Goal: Task Accomplishment & Management: Use online tool/utility

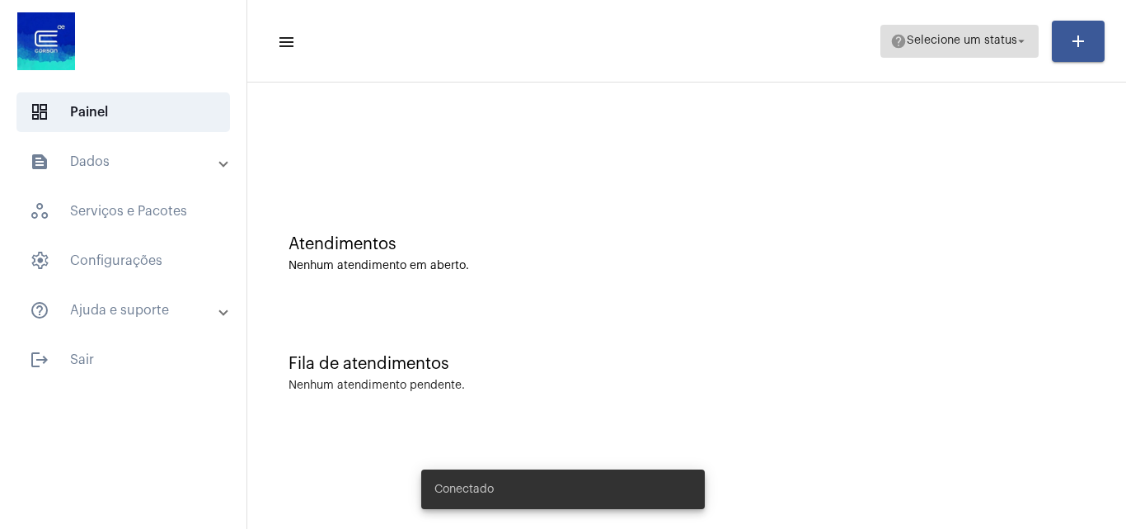
click at [1000, 40] on span "Selecione um status" at bounding box center [962, 41] width 110 height 12
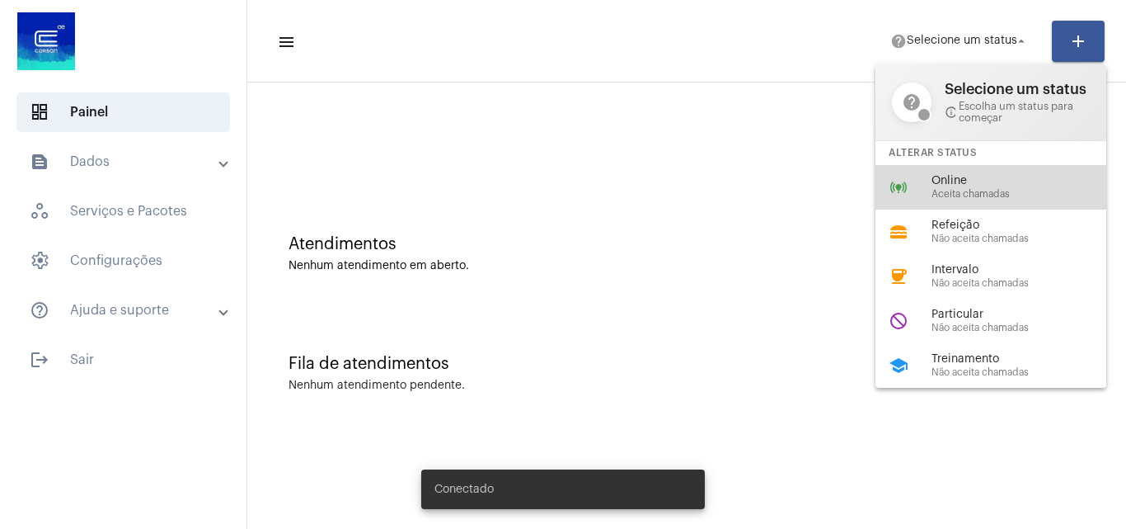
click at [923, 194] on div "online_prediction Online Aceita chamadas" at bounding box center [1004, 187] width 257 height 45
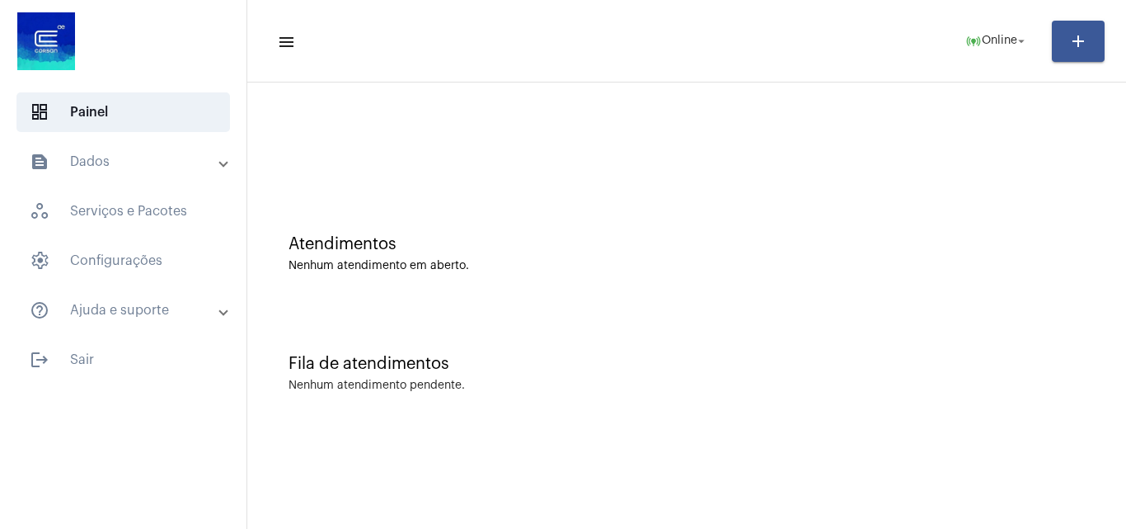
click at [101, 167] on mat-panel-title "text_snippet_outlined Dados" at bounding box center [125, 162] width 190 height 20
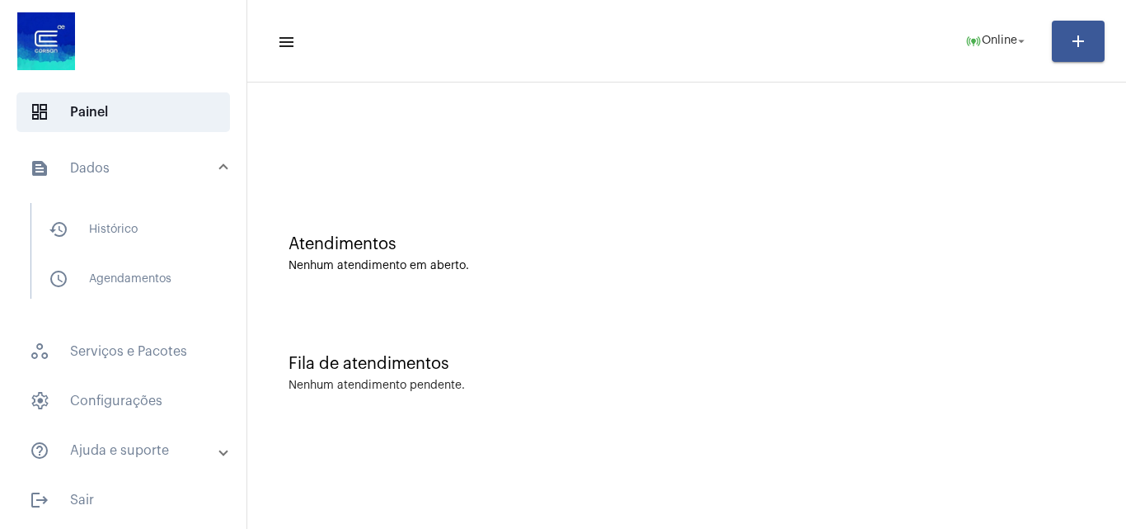
click at [282, 165] on div at bounding box center [687, 138] width 863 height 95
click at [153, 411] on span "settings Configurações" at bounding box center [123, 401] width 214 height 40
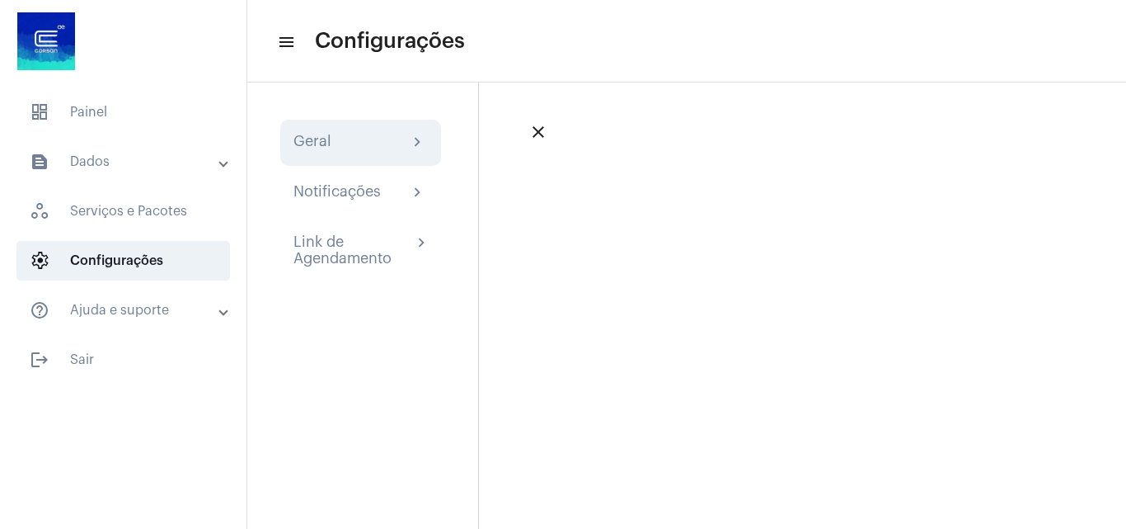
click at [357, 140] on div "Geral chevron_right" at bounding box center [361, 143] width 134 height 20
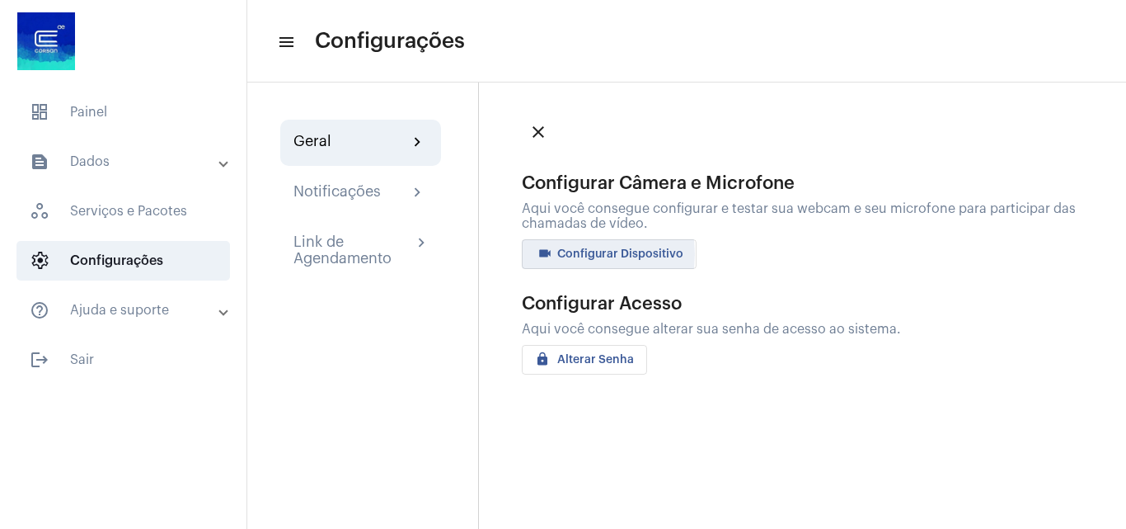
click at [585, 254] on span "videocam Configurar Dispositivo" at bounding box center [609, 254] width 148 height 12
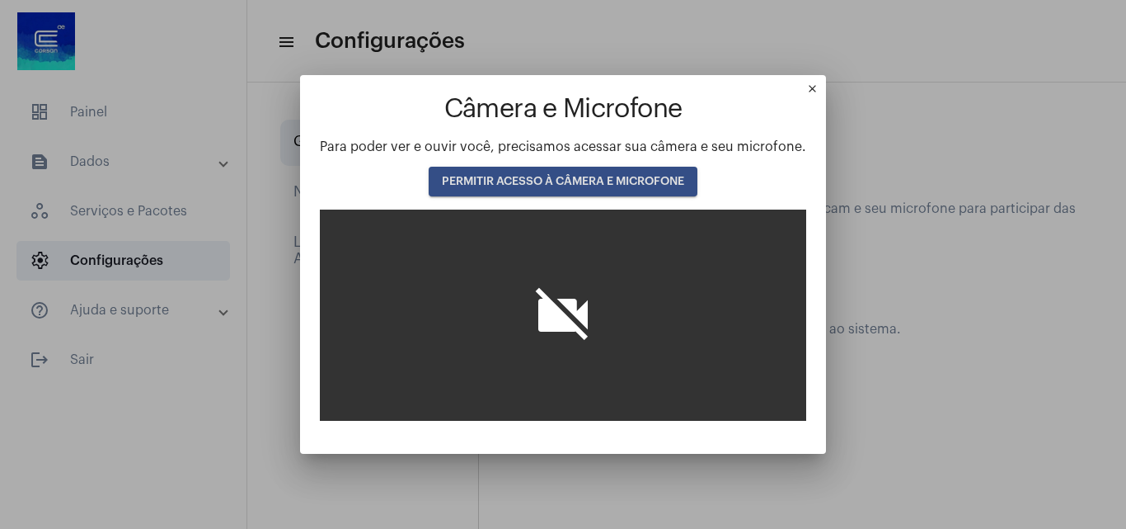
click at [543, 186] on span "PERMITIR ACESSO À CÂMERA E MICROFONE" at bounding box center [563, 182] width 242 height 12
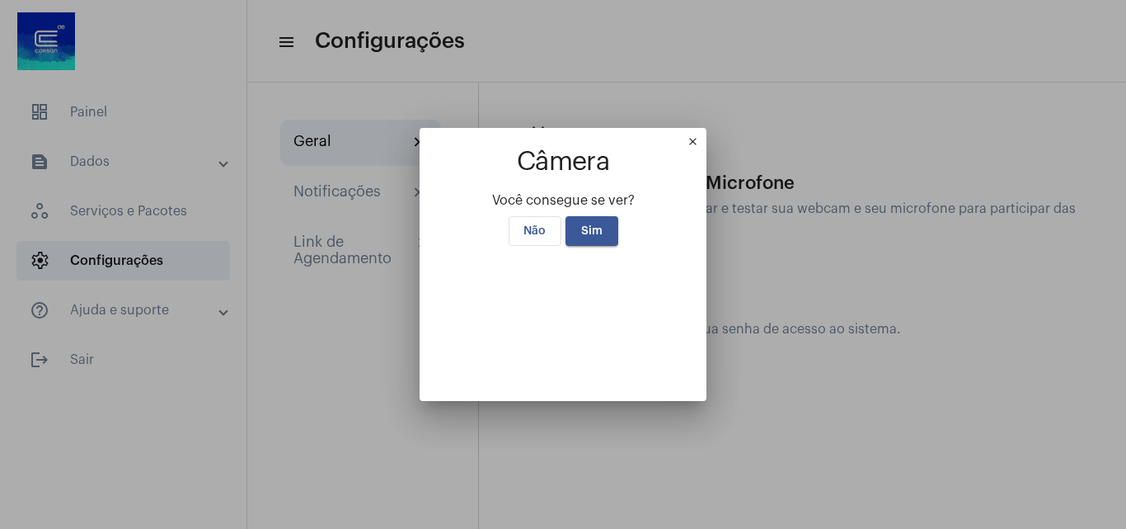
click at [588, 216] on button "Sim" at bounding box center [592, 231] width 53 height 30
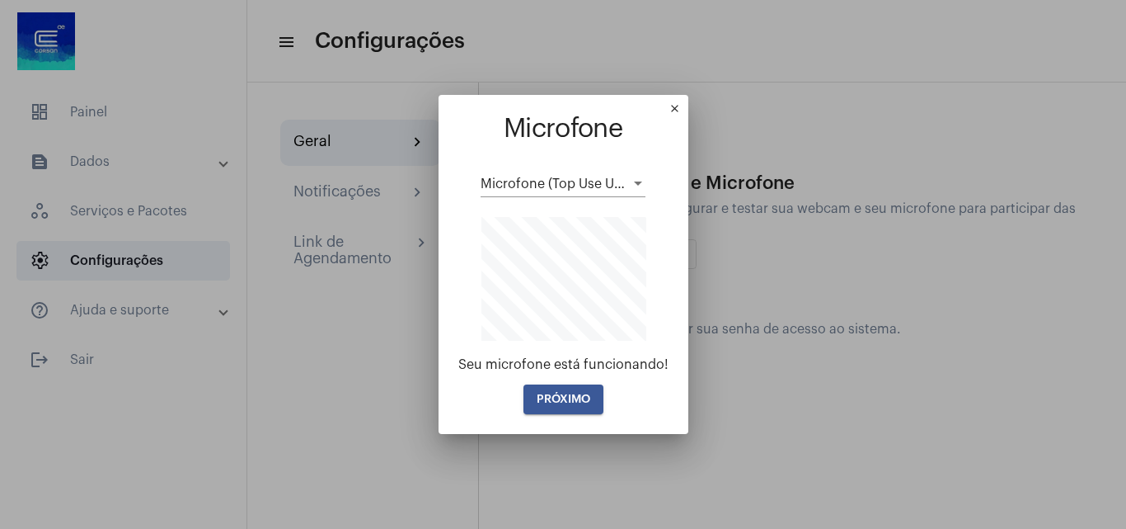
click at [572, 399] on span "PRÓXIMO" at bounding box center [564, 399] width 54 height 12
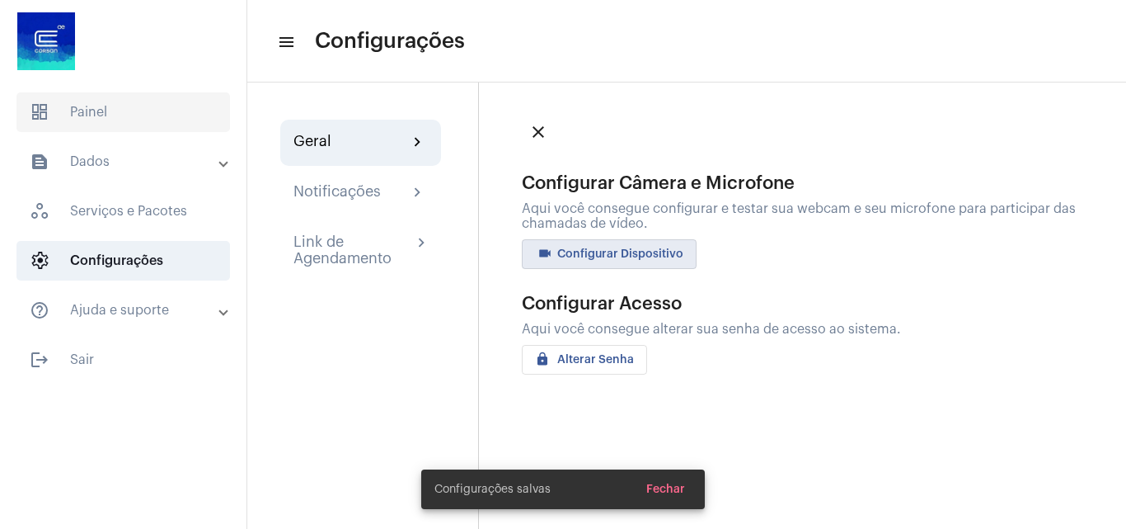
click at [117, 95] on span "dashboard Painel" at bounding box center [123, 112] width 214 height 40
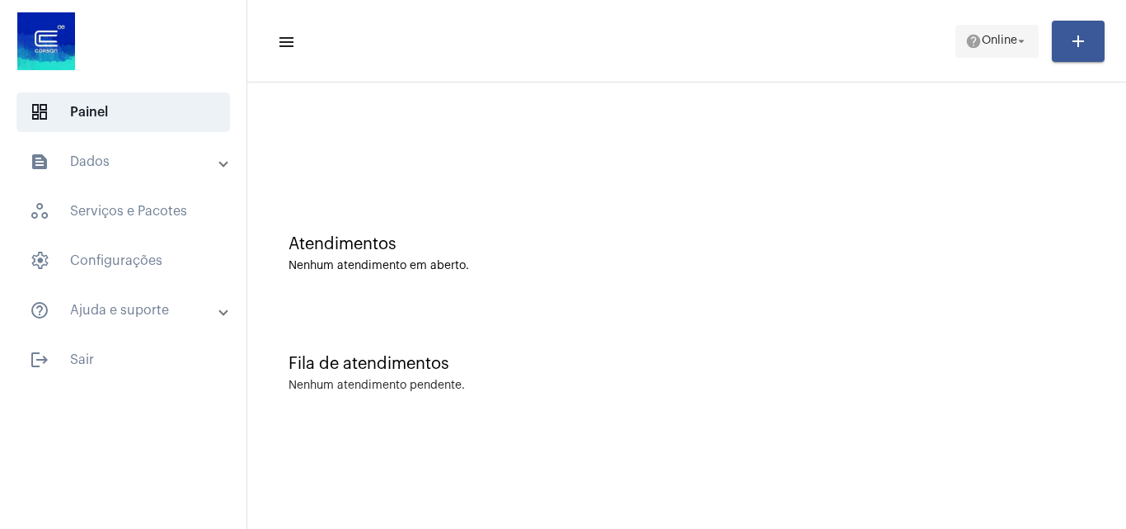
click at [985, 33] on span "help Online arrow_drop_down" at bounding box center [997, 41] width 63 height 30
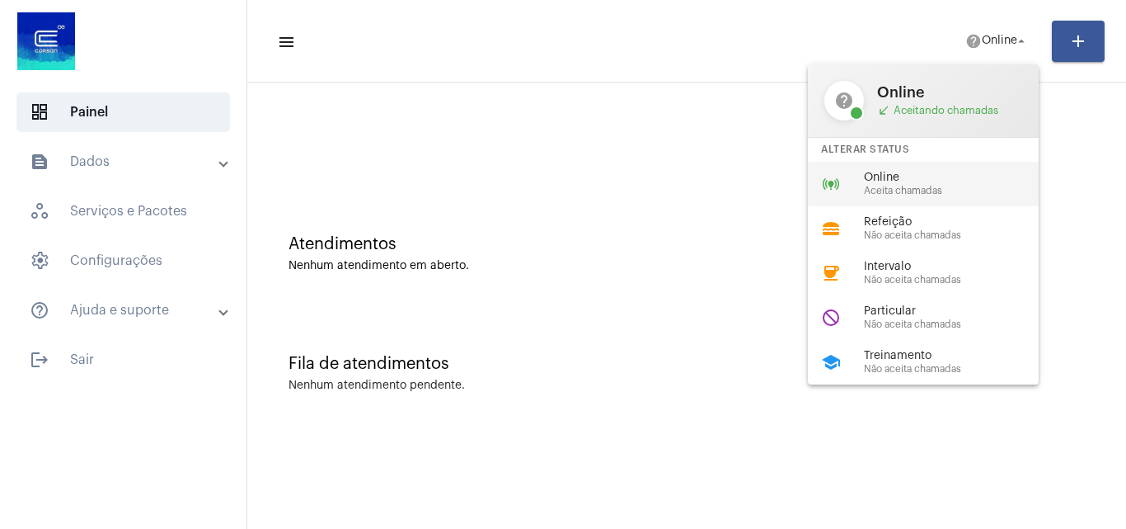
click at [974, 189] on span "Aceita chamadas" at bounding box center [958, 191] width 188 height 11
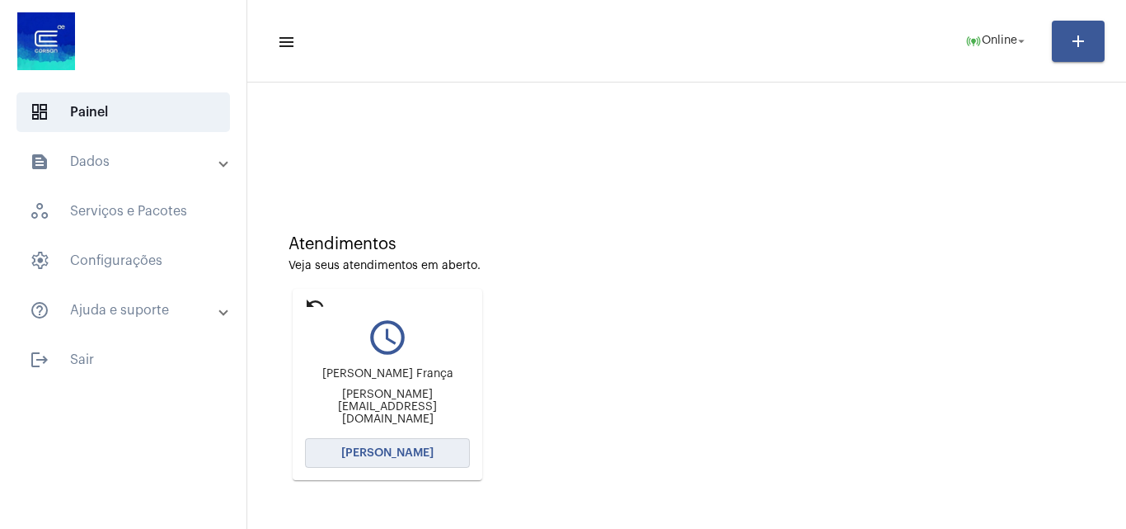
click at [396, 458] on span "[PERSON_NAME]" at bounding box center [387, 453] width 92 height 12
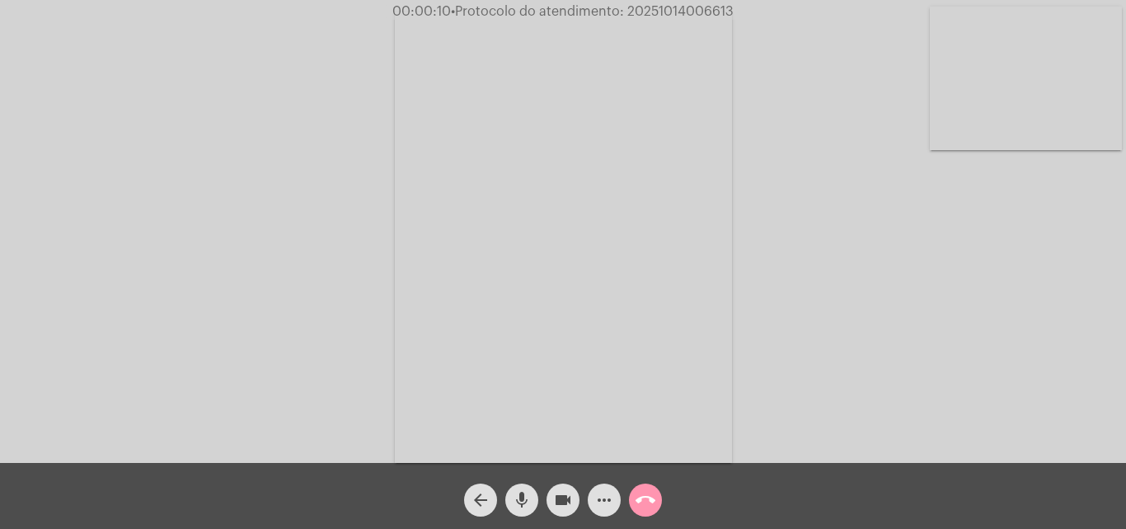
drag, startPoint x: 990, startPoint y: 395, endPoint x: 930, endPoint y: 376, distance: 62.3
click at [990, 395] on div "Acessando Câmera e Microfone..." at bounding box center [563, 235] width 1123 height 463
click at [656, 10] on span "• Protocolo do atendimento: 20251014006613" at bounding box center [590, 11] width 283 height 13
copy span "20251014006613"
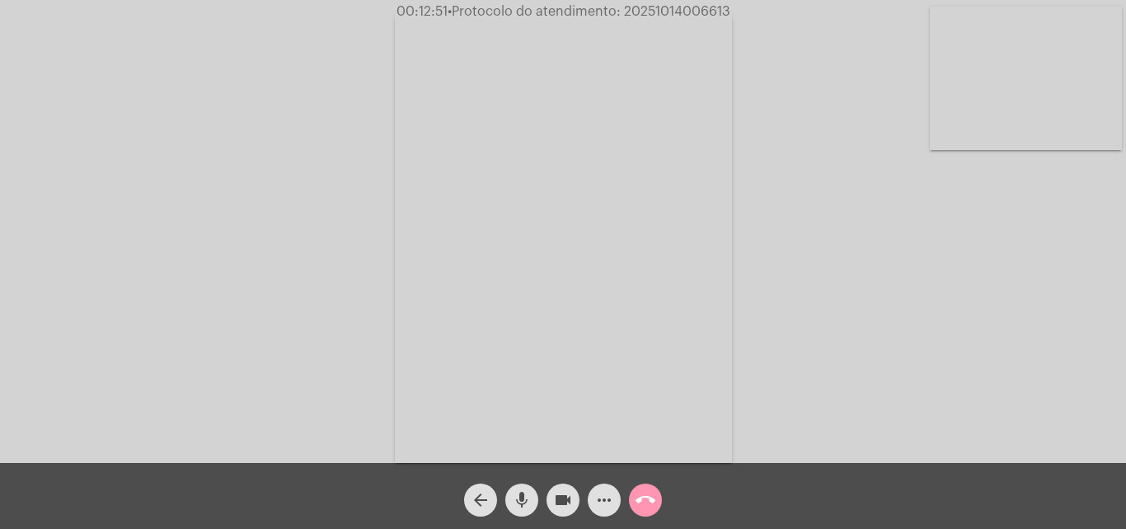
copy span "20251014006613"
click at [646, 504] on mat-icon "call_end" at bounding box center [646, 500] width 20 height 20
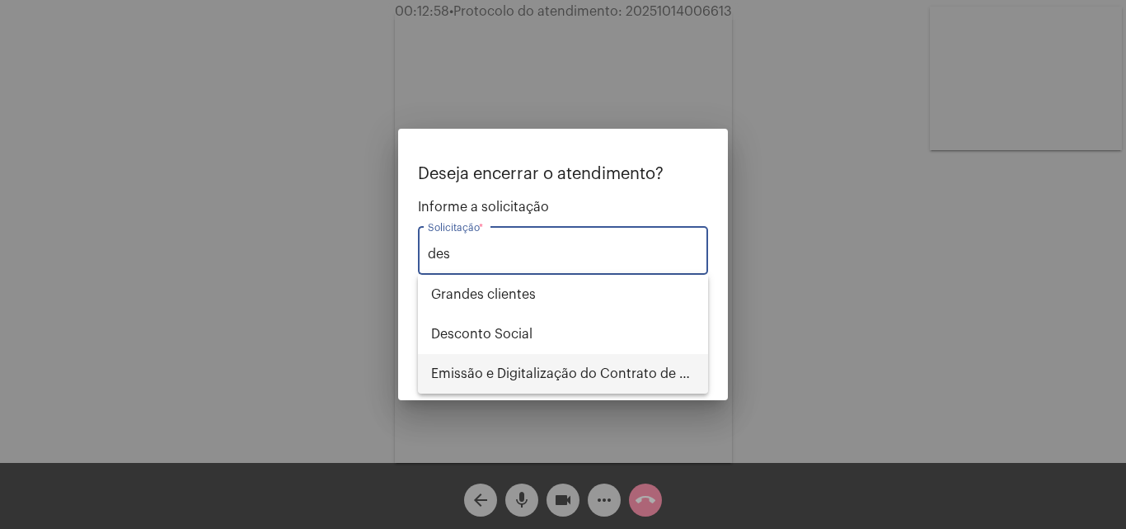
click at [530, 367] on span "Emissão e Digitalização do Contrato de Adesão" at bounding box center [563, 374] width 264 height 40
type input "Emissão e Digitalização do Contrato de Adesão"
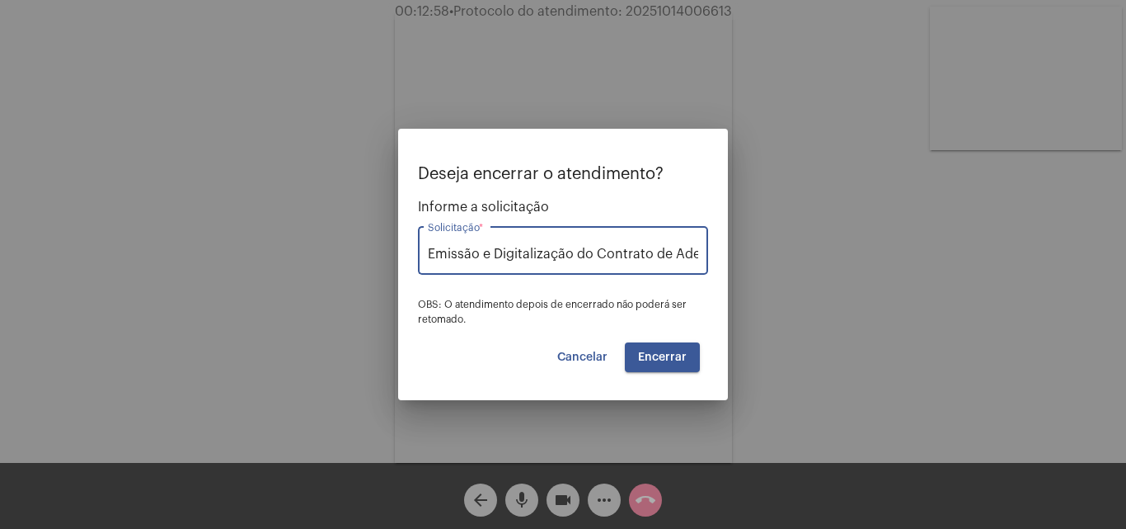
scroll to position [0, 21]
click at [651, 352] on span "Encerrar" at bounding box center [662, 357] width 49 height 12
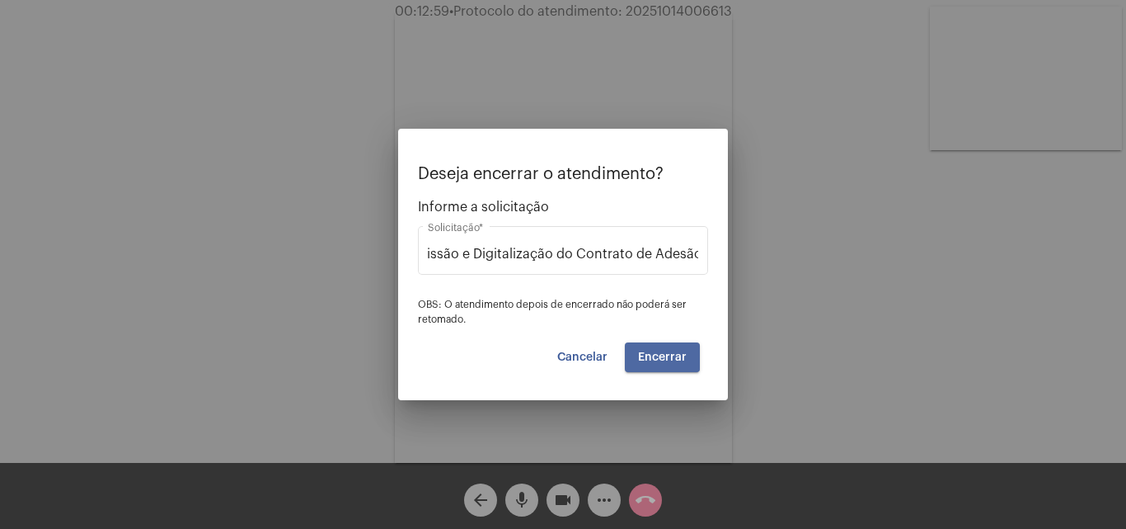
scroll to position [0, 0]
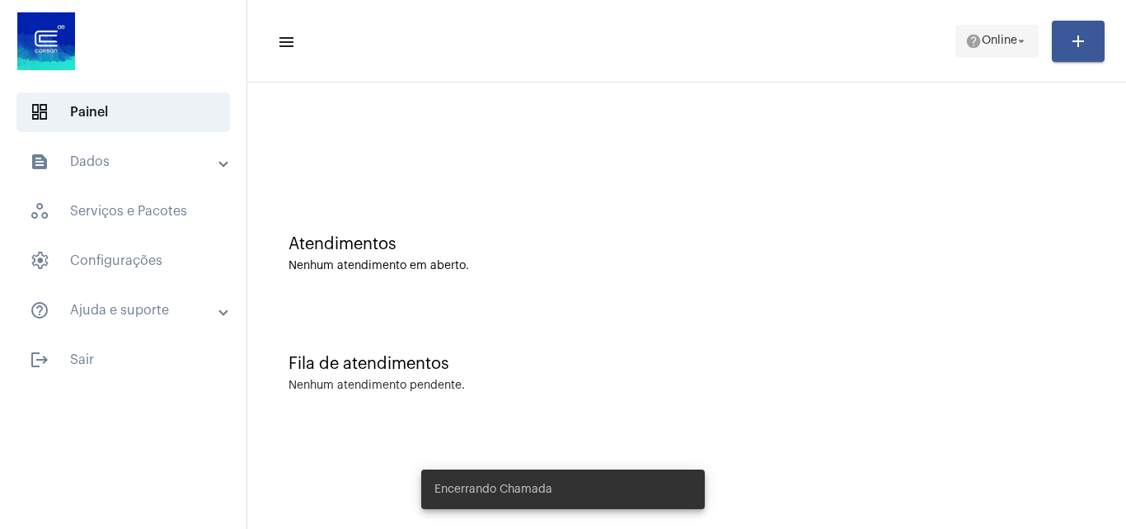
click at [1006, 54] on span "help Online arrow_drop_down" at bounding box center [997, 41] width 63 height 30
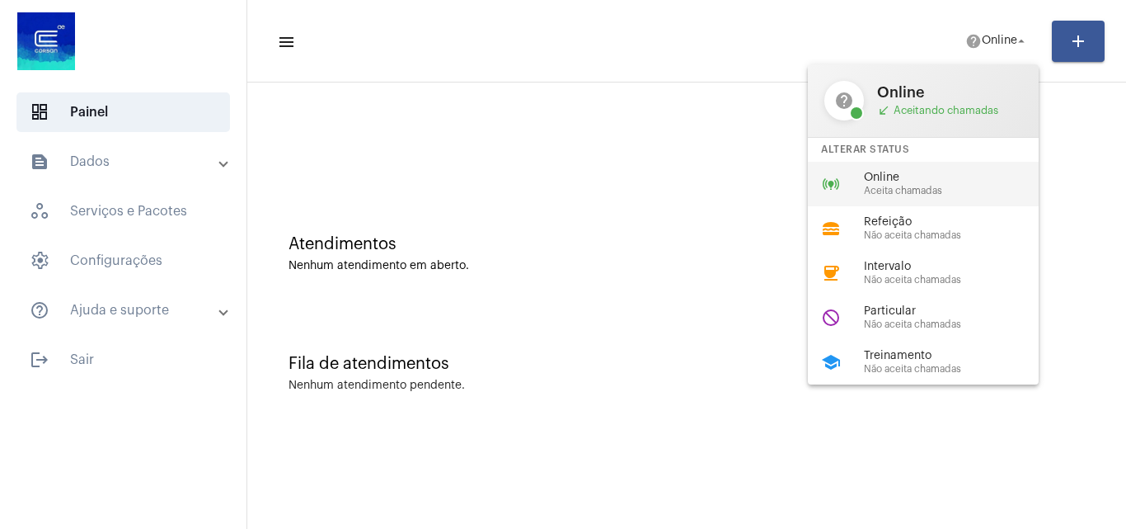
click at [877, 186] on span "Aceita chamadas" at bounding box center [958, 191] width 188 height 11
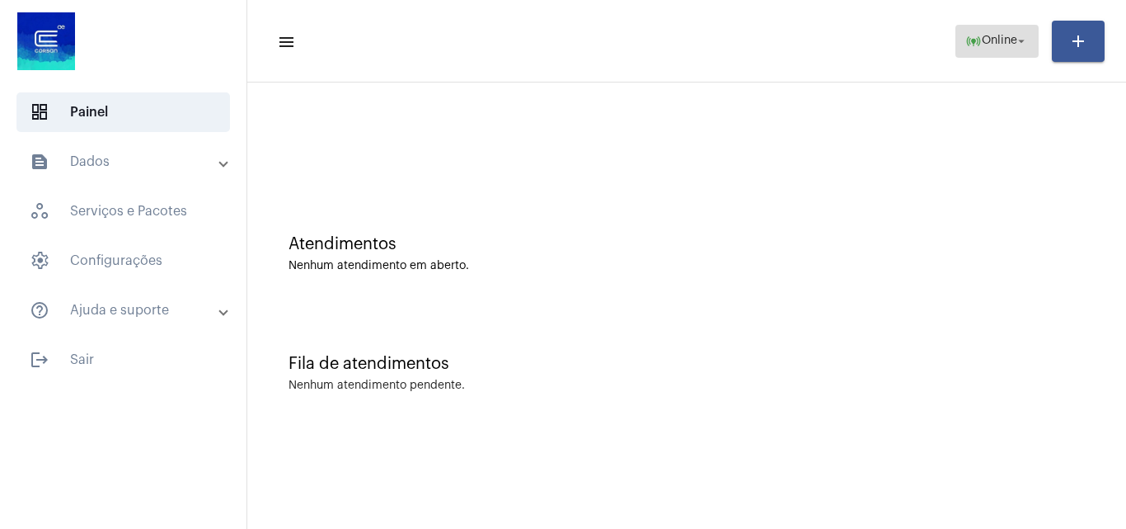
click at [966, 43] on mat-icon "online_prediction" at bounding box center [974, 41] width 16 height 16
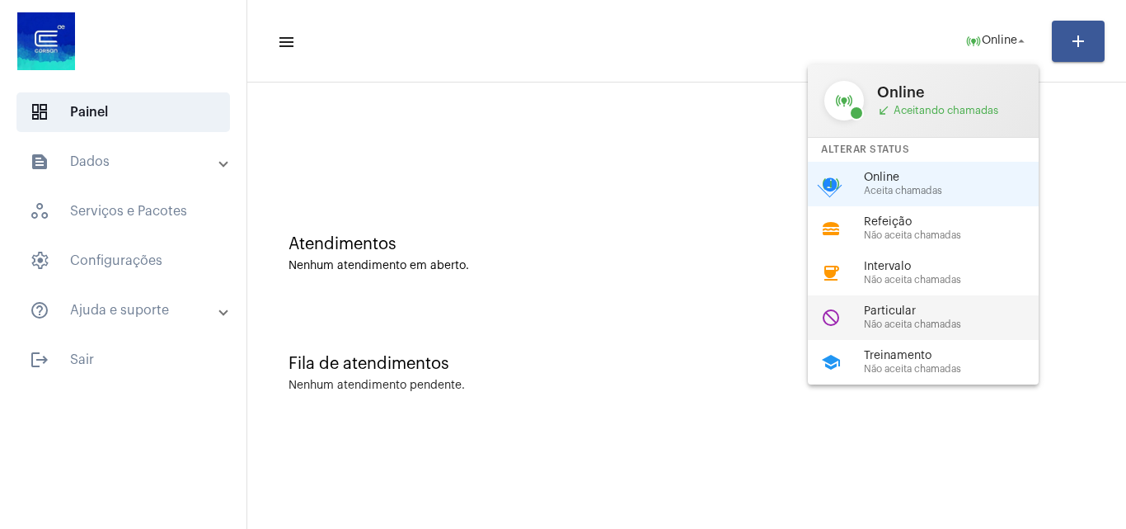
click at [952, 327] on span "Não aceita chamadas" at bounding box center [958, 324] width 188 height 11
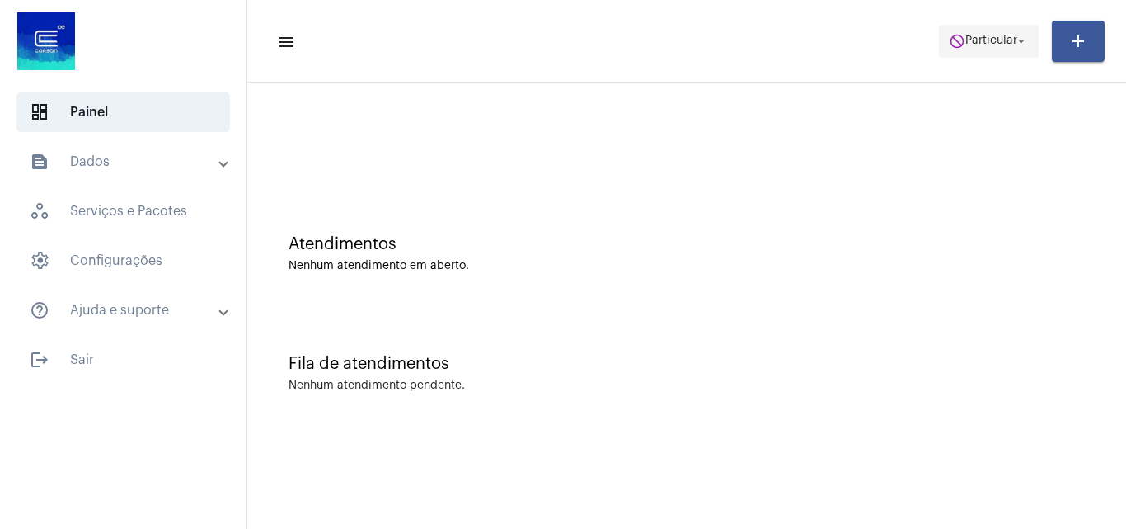
click at [982, 31] on span "do_not_disturb Particular arrow_drop_down" at bounding box center [989, 41] width 80 height 30
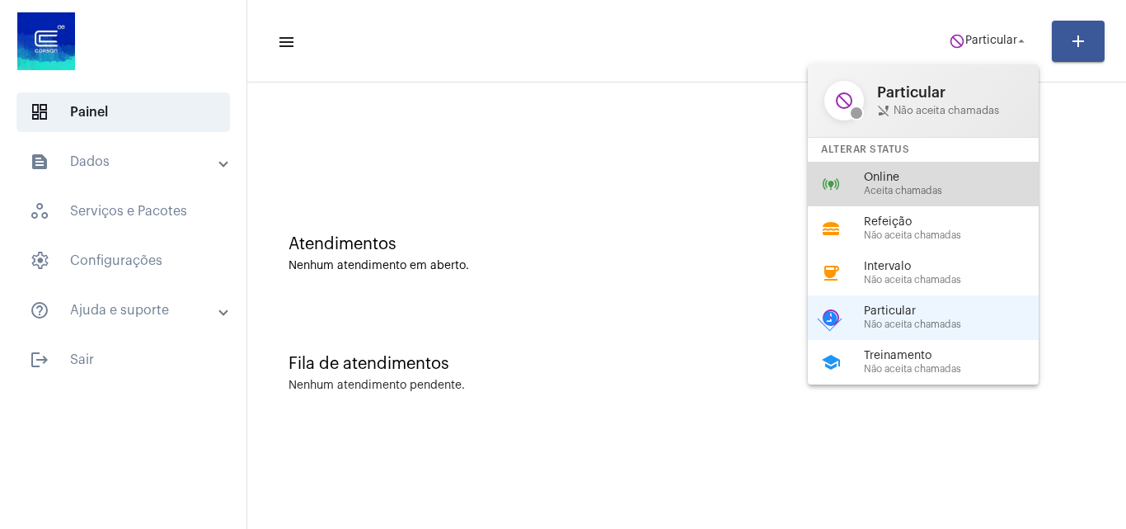
click at [954, 191] on span "Aceita chamadas" at bounding box center [958, 191] width 188 height 11
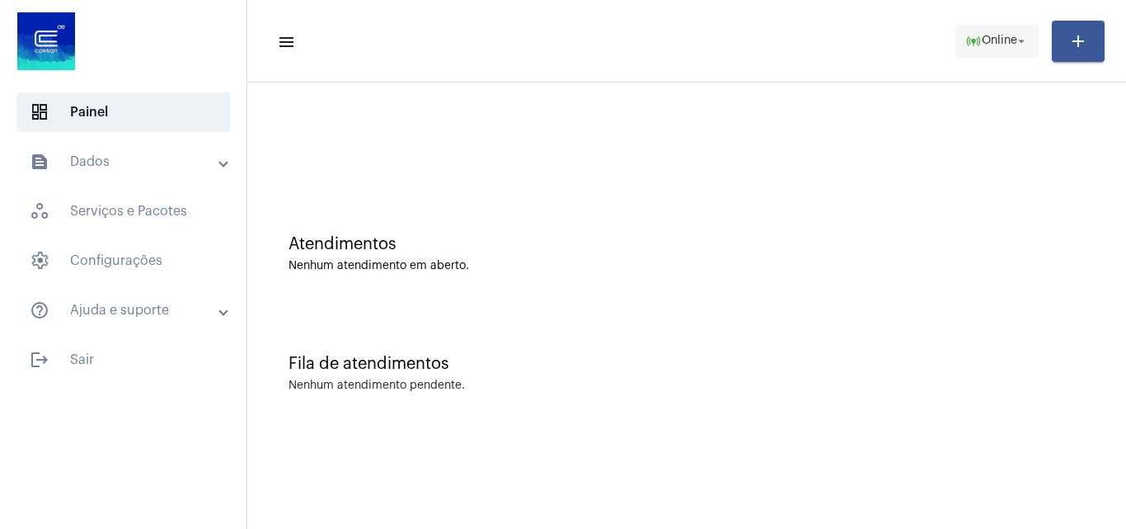
click at [998, 40] on span "Online" at bounding box center [999, 41] width 35 height 12
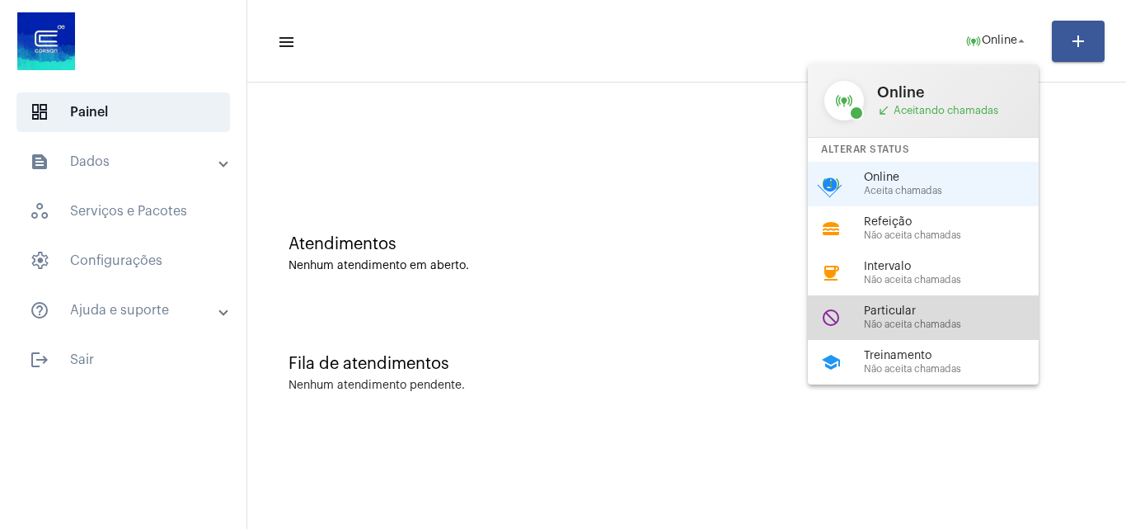
click at [919, 317] on div "Particular Não aceita chamadas" at bounding box center [958, 317] width 188 height 25
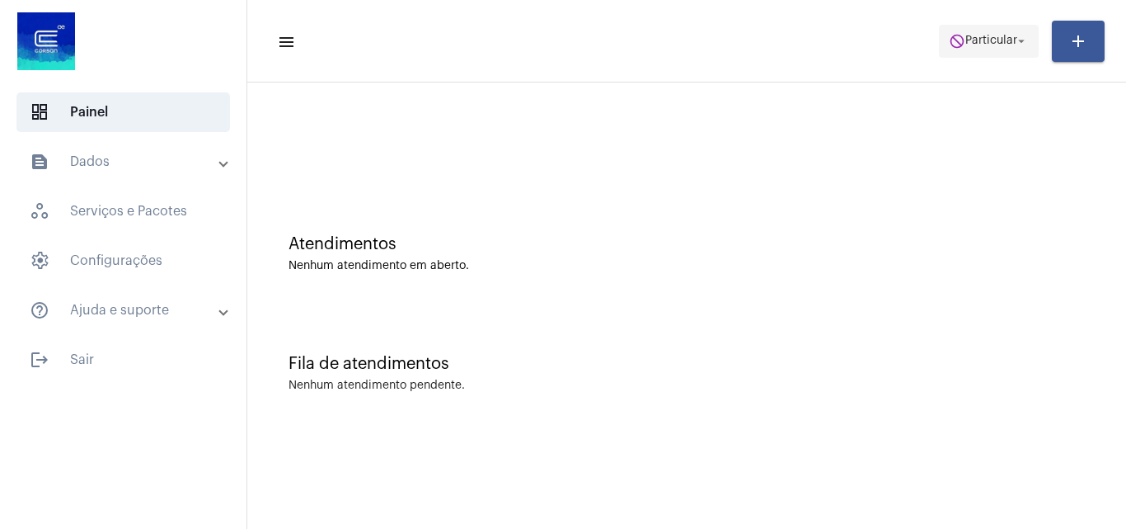
click at [962, 34] on span "do_not_disturb Particular arrow_drop_down" at bounding box center [989, 41] width 80 height 30
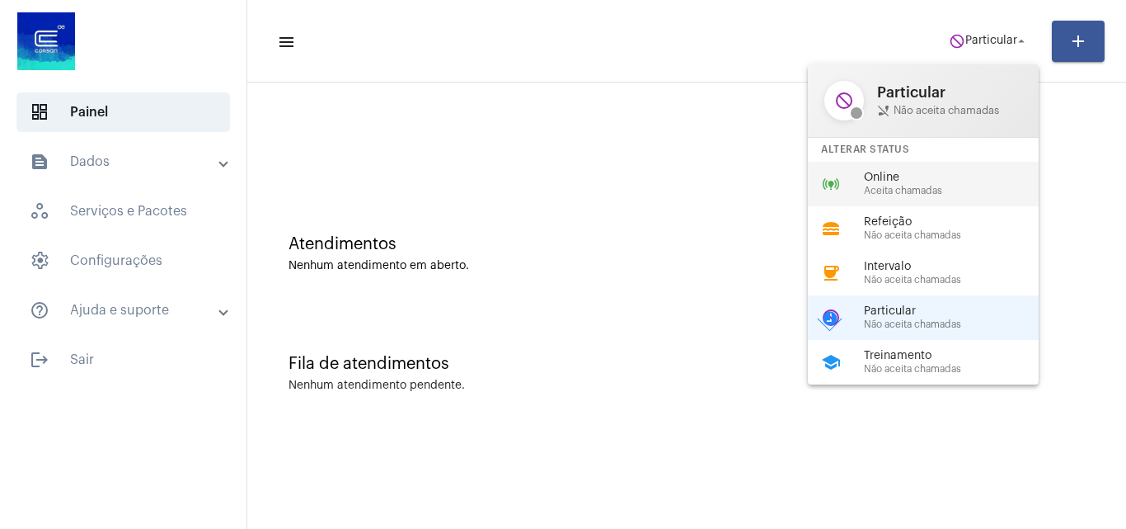
click at [909, 190] on span "Aceita chamadas" at bounding box center [958, 191] width 188 height 11
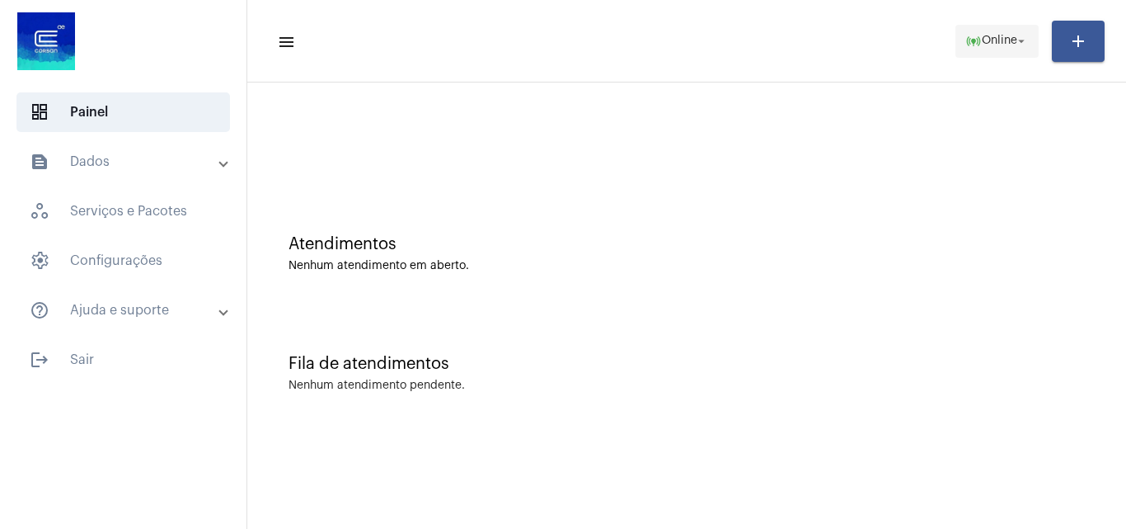
click at [959, 41] on button "online_prediction Online arrow_drop_down" at bounding box center [997, 41] width 83 height 33
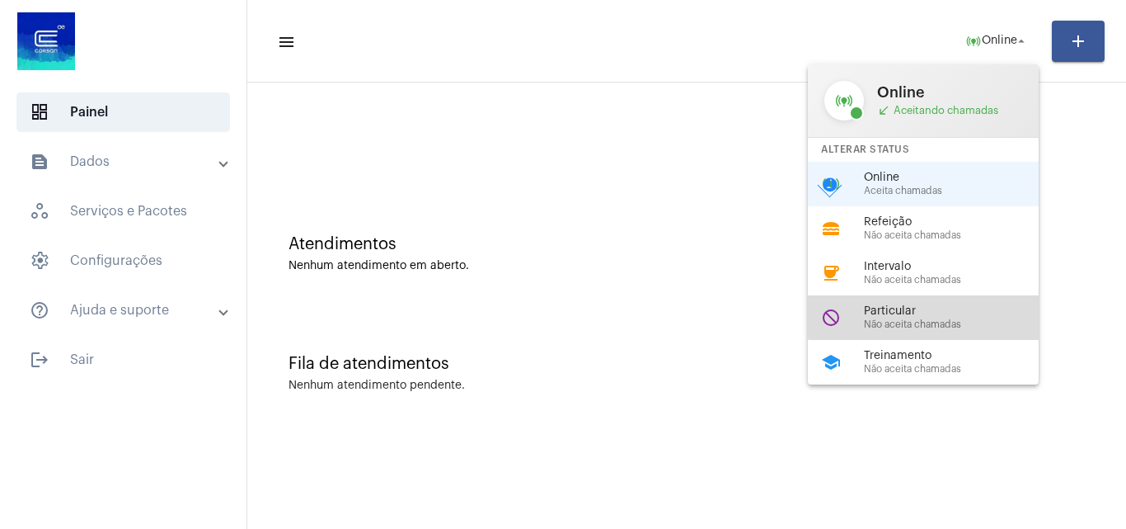
click at [938, 308] on span "Particular" at bounding box center [958, 311] width 188 height 12
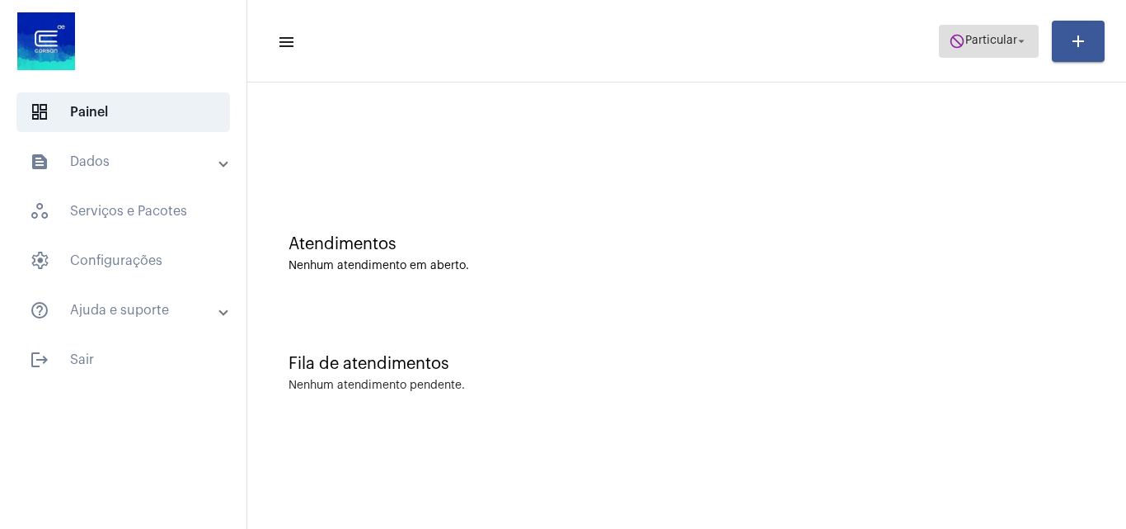
click at [1007, 38] on span "Particular" at bounding box center [992, 41] width 52 height 12
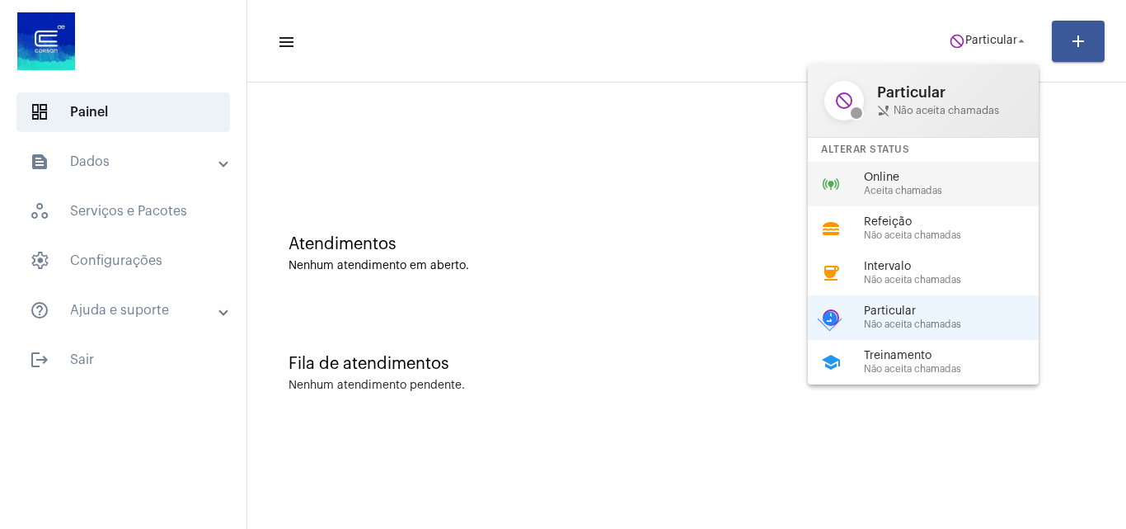
click at [893, 182] on span "Online" at bounding box center [958, 178] width 188 height 12
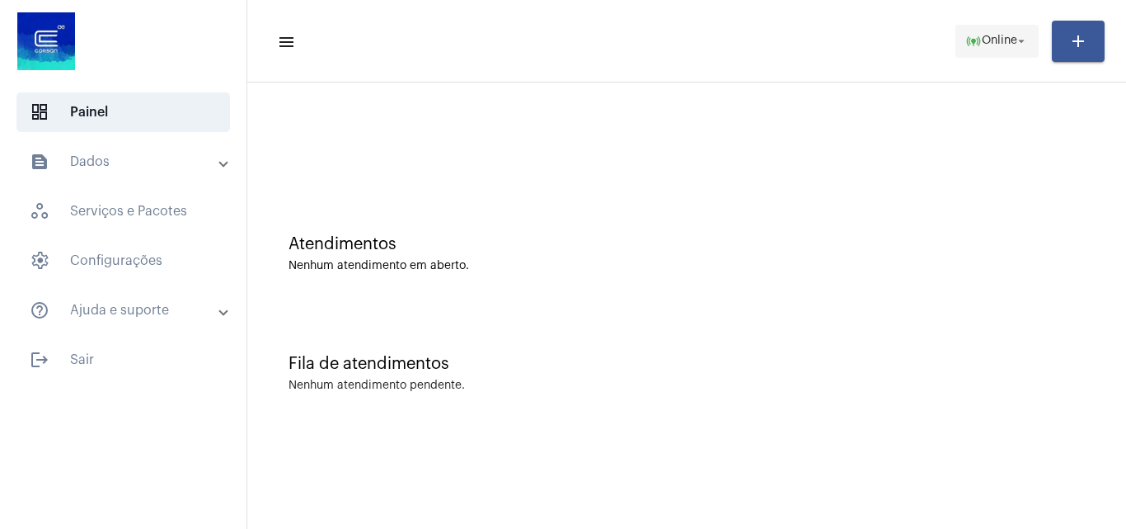
click at [969, 41] on mat-icon "online_prediction" at bounding box center [974, 41] width 16 height 16
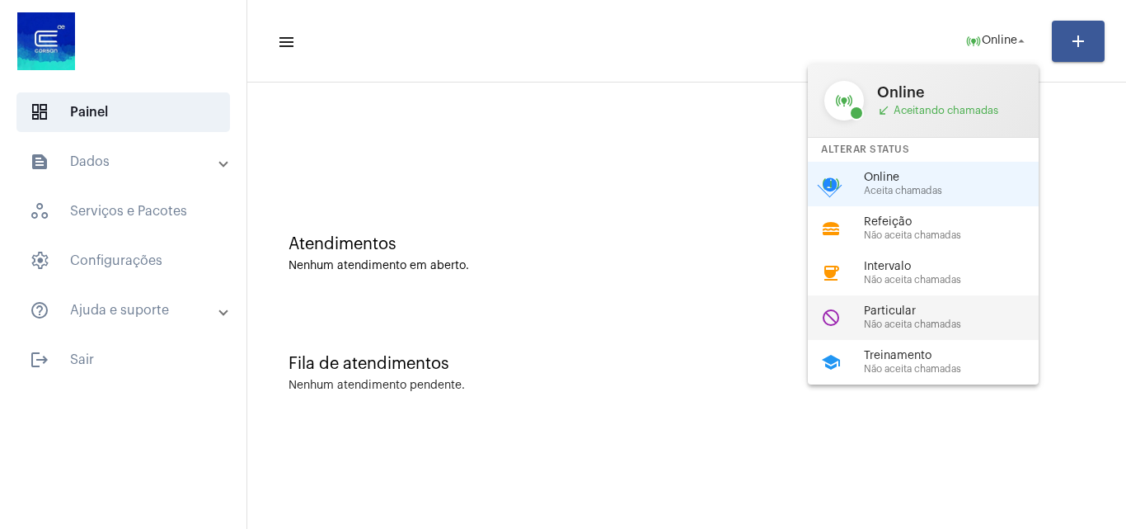
click at [931, 317] on div "Particular Não aceita chamadas" at bounding box center [958, 317] width 188 height 25
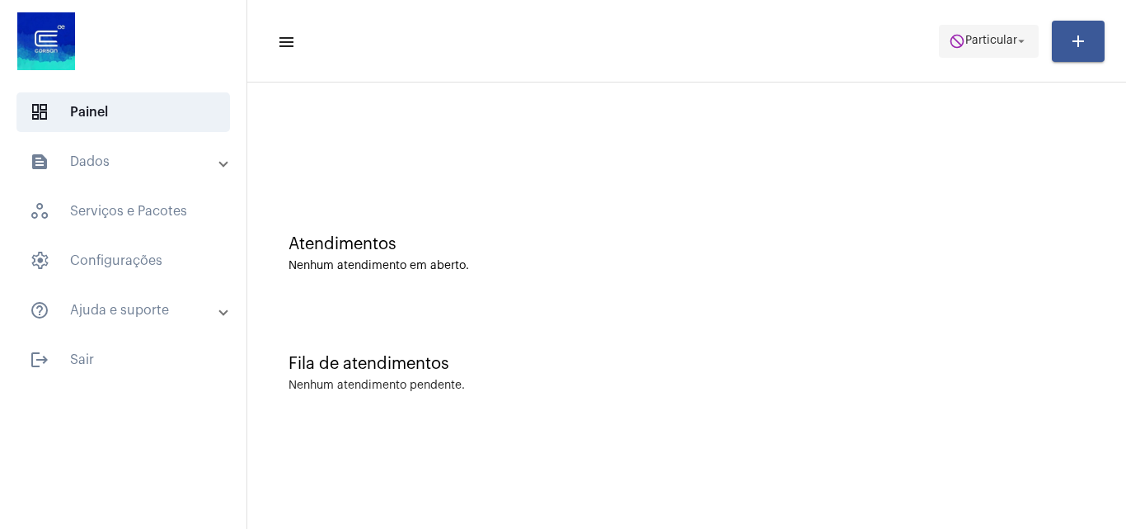
click at [975, 32] on span "do_not_disturb Particular arrow_drop_down" at bounding box center [989, 41] width 80 height 30
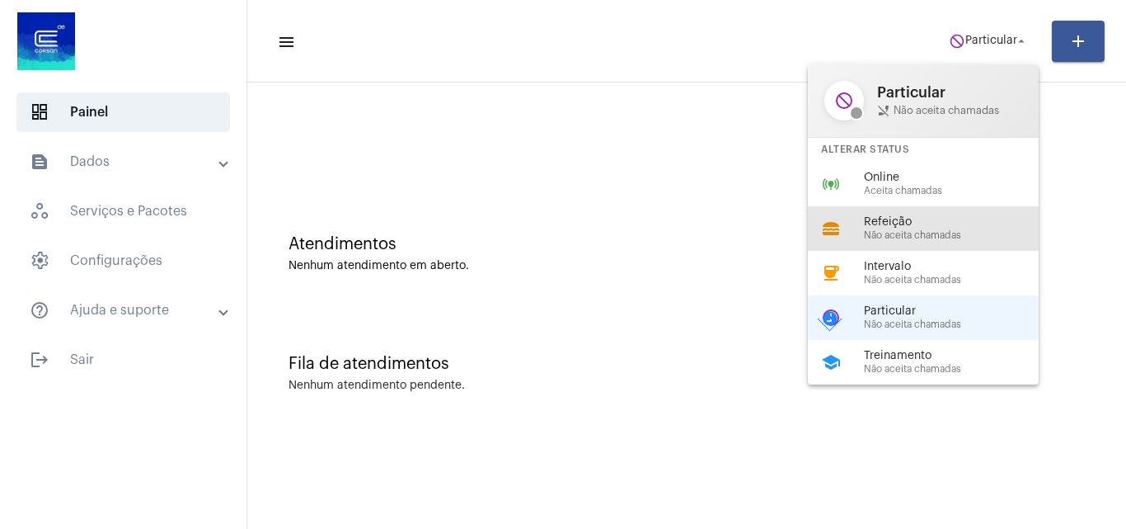
drag, startPoint x: 902, startPoint y: 205, endPoint x: 894, endPoint y: 194, distance: 14.2
click at [900, 202] on div "do_not_disturb Particular phone_disabled Não aceita chamadas Alterar Status onl…" at bounding box center [923, 224] width 231 height 320
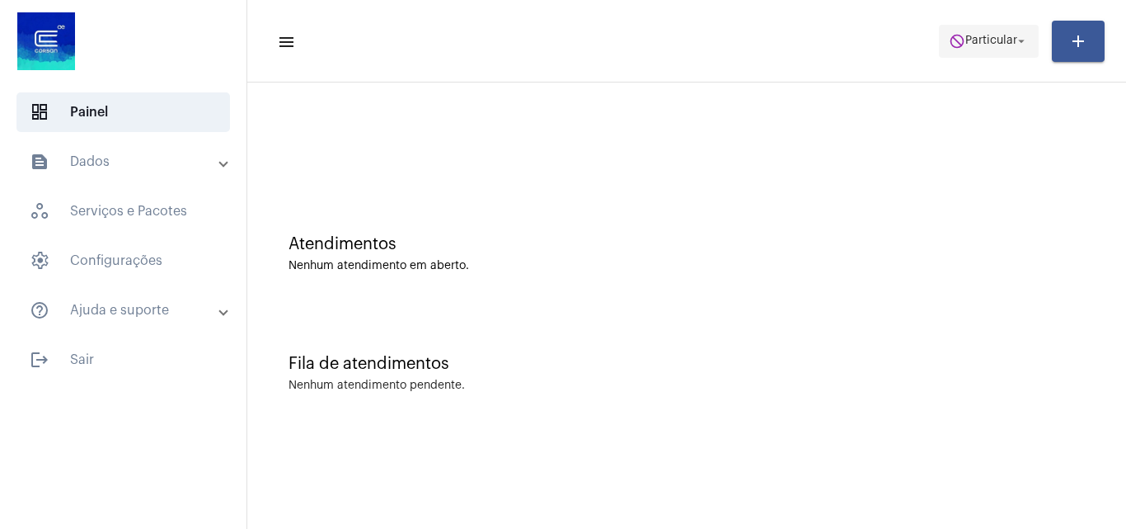
click at [980, 30] on span "do_not_disturb Particular arrow_drop_down" at bounding box center [989, 41] width 80 height 30
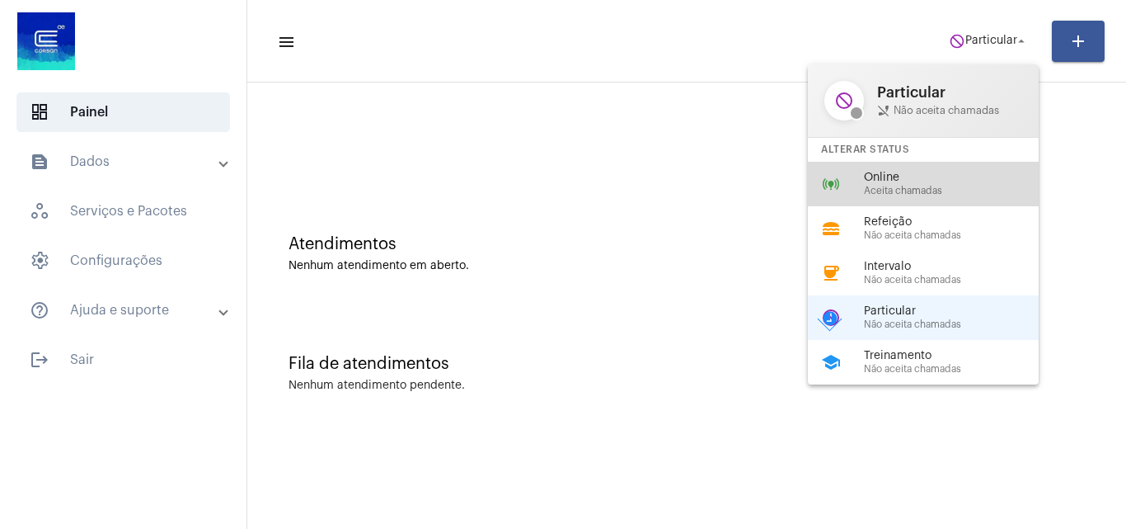
click at [925, 177] on span "Online" at bounding box center [958, 178] width 188 height 12
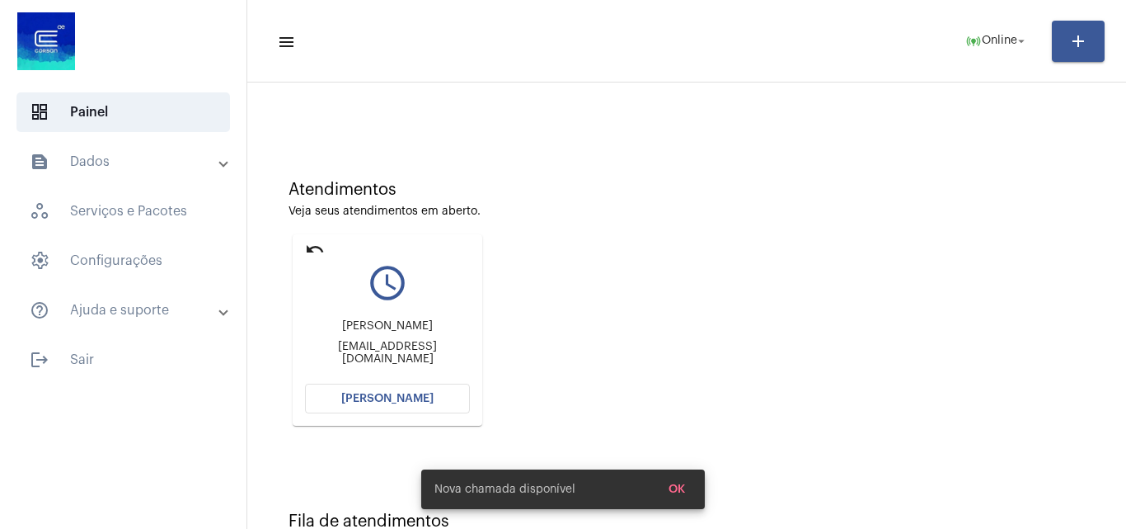
scroll to position [82, 0]
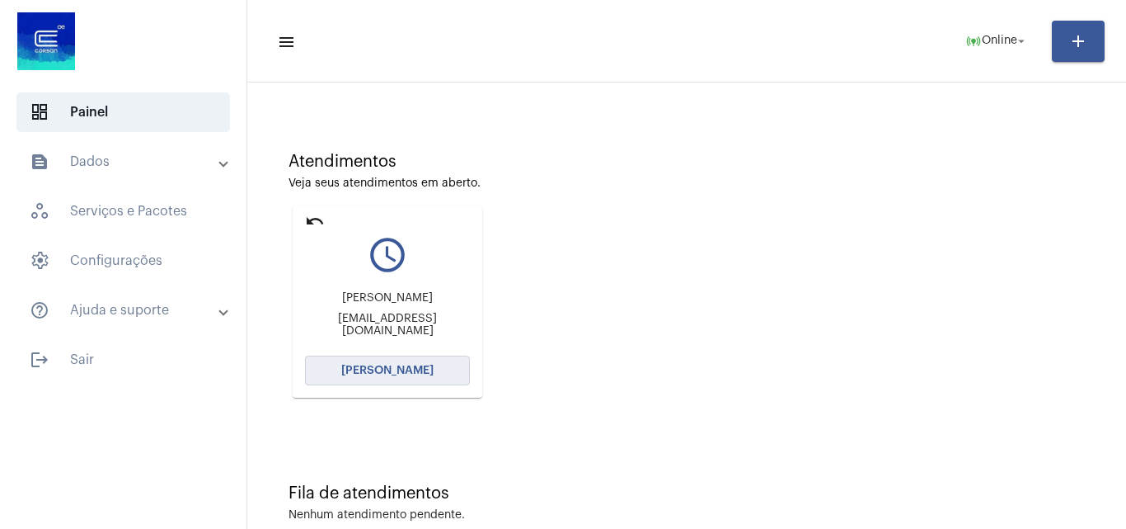
click at [341, 365] on button "[PERSON_NAME]" at bounding box center [387, 370] width 165 height 30
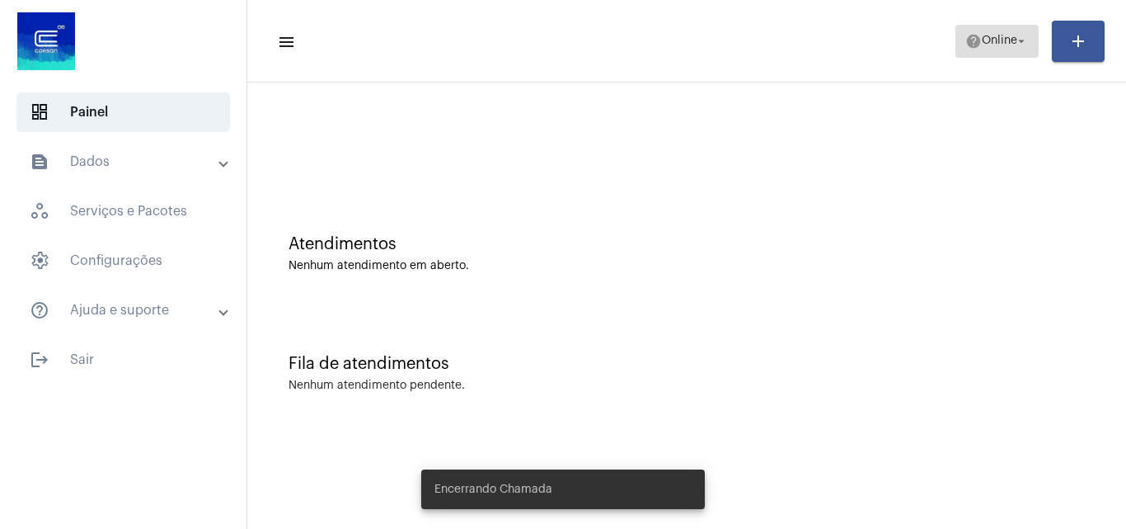
click at [982, 40] on span "Online" at bounding box center [999, 41] width 35 height 12
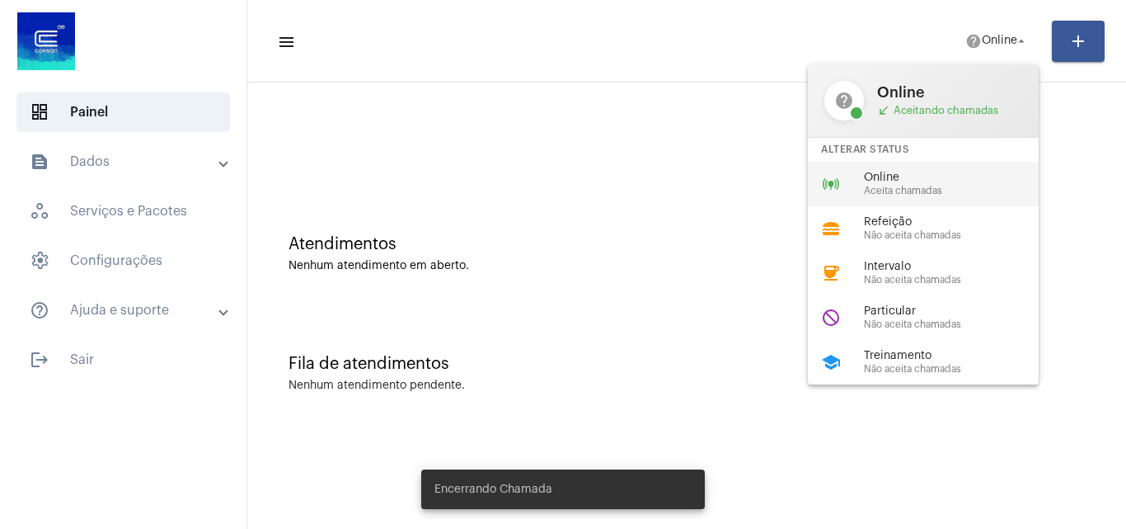
click at [955, 188] on span "Aceita chamadas" at bounding box center [958, 191] width 188 height 11
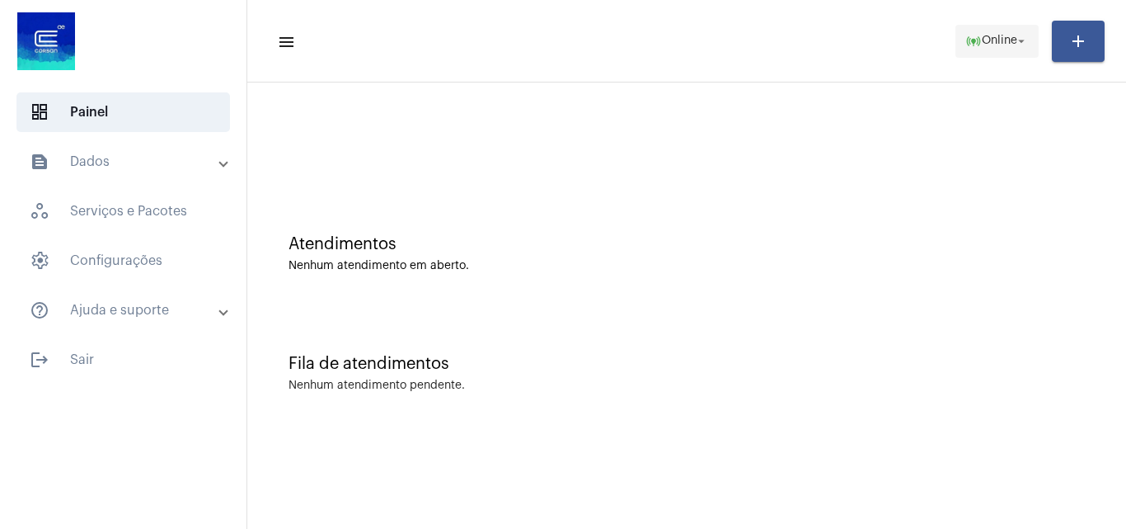
click at [971, 38] on mat-icon "online_prediction" at bounding box center [974, 41] width 16 height 16
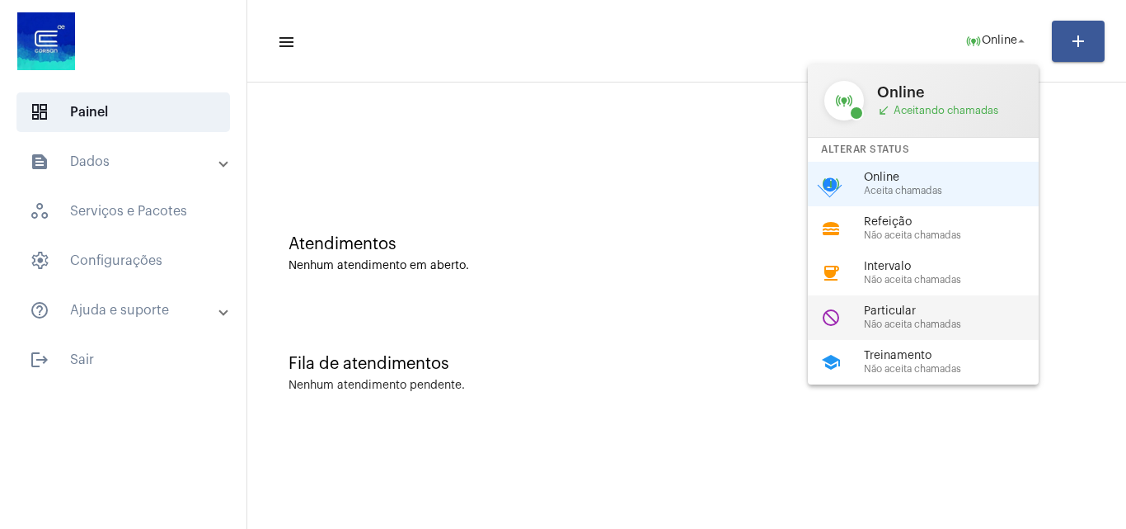
click at [899, 319] on span "Não aceita chamadas" at bounding box center [958, 324] width 188 height 11
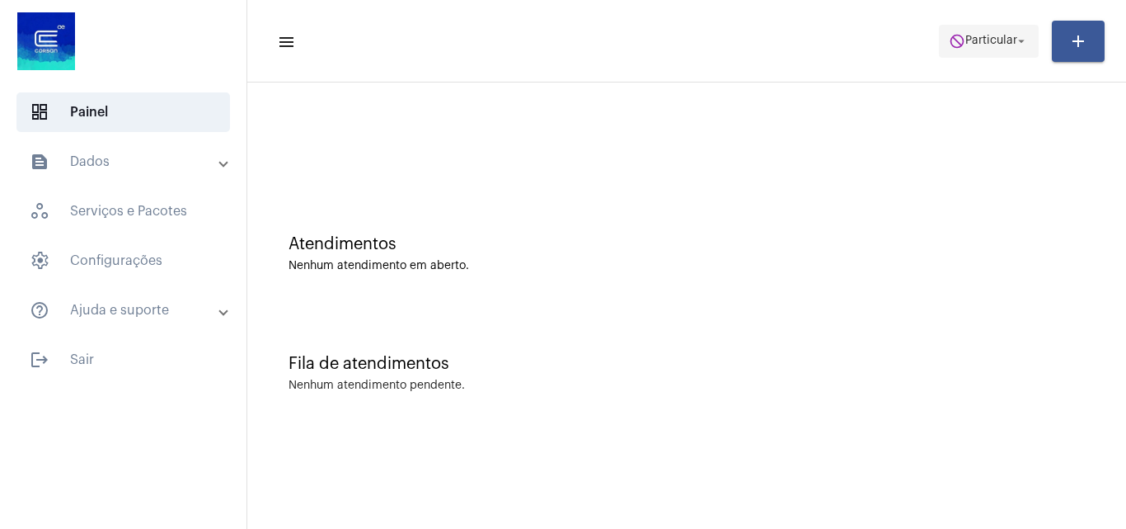
click at [995, 31] on span "do_not_disturb Particular arrow_drop_down" at bounding box center [989, 41] width 80 height 30
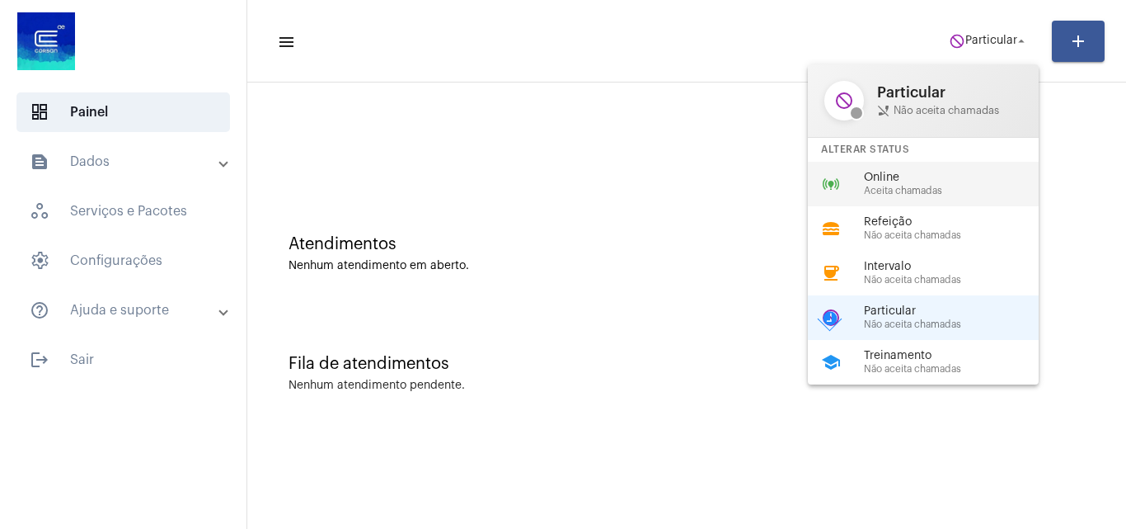
click at [870, 186] on span "Aceita chamadas" at bounding box center [958, 191] width 188 height 11
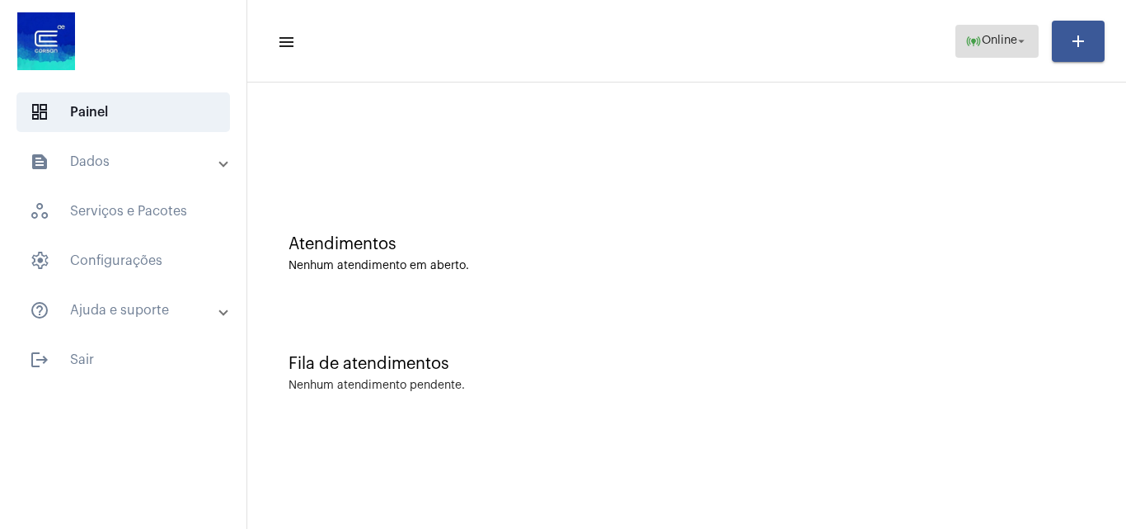
click at [998, 37] on span "Online" at bounding box center [999, 41] width 35 height 12
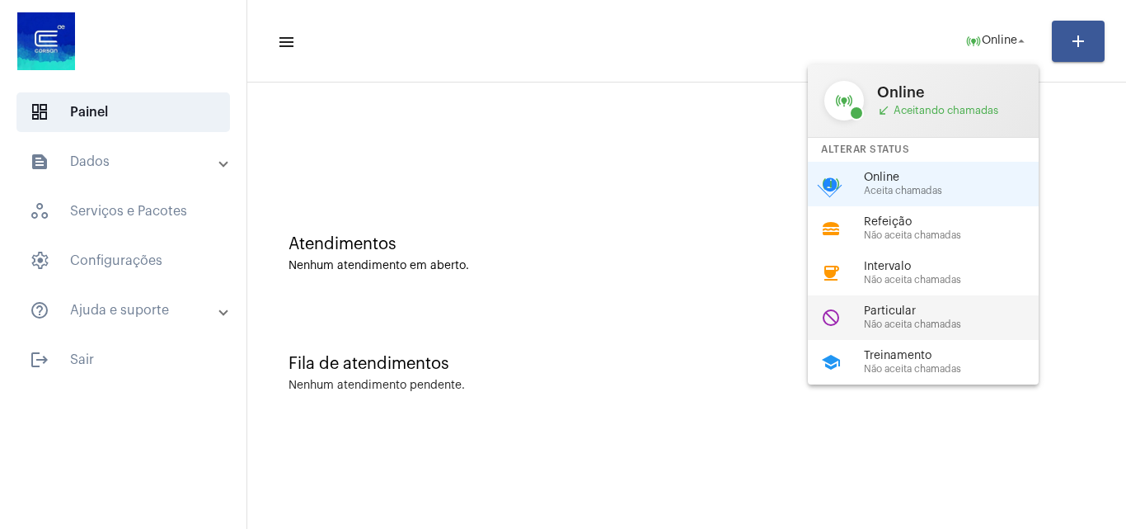
click at [940, 319] on span "Não aceita chamadas" at bounding box center [958, 324] width 188 height 11
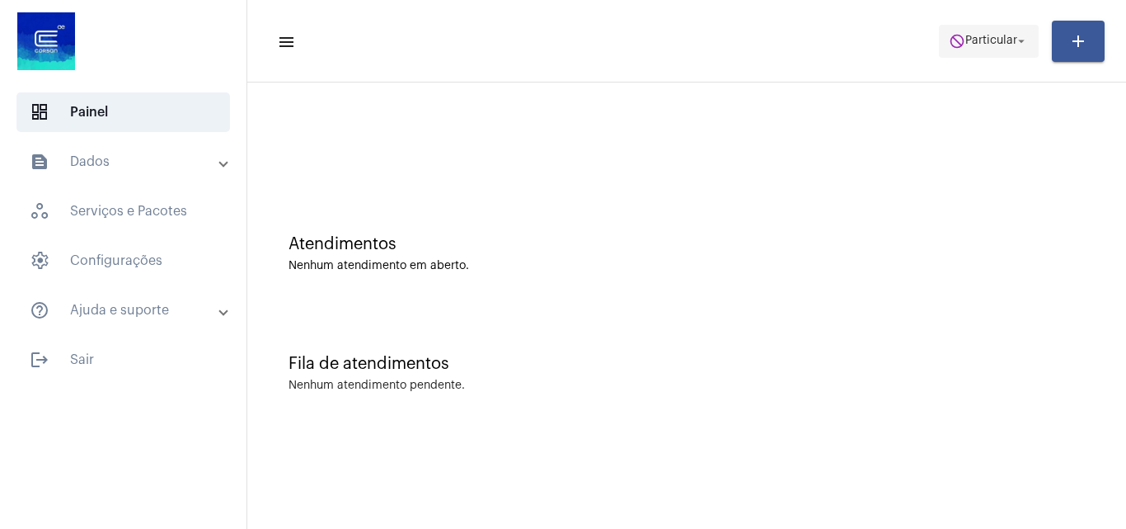
click at [1027, 30] on button "do_not_disturb Particular arrow_drop_down" at bounding box center [989, 41] width 100 height 33
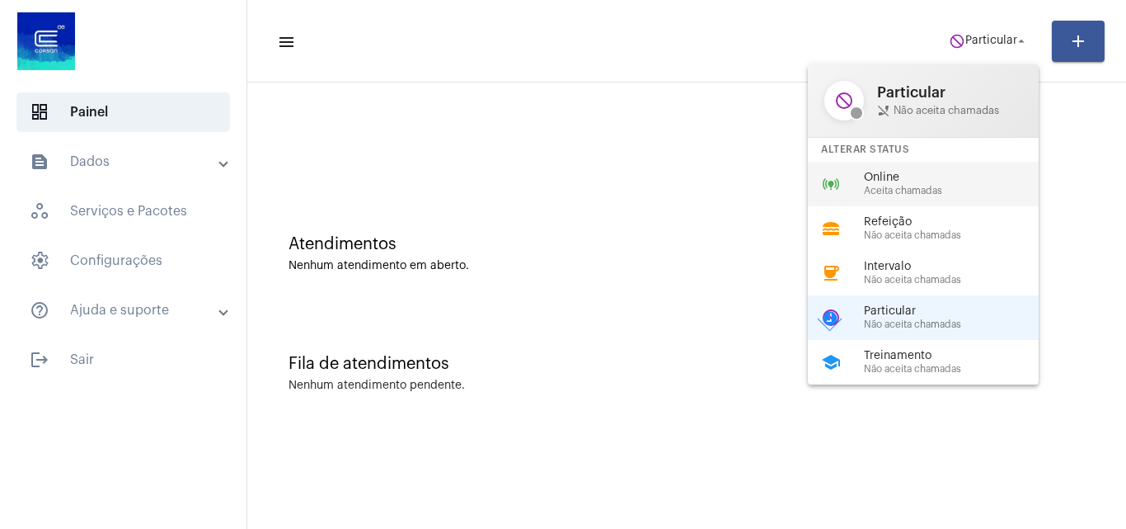
click at [879, 187] on span "Aceita chamadas" at bounding box center [958, 191] width 188 height 11
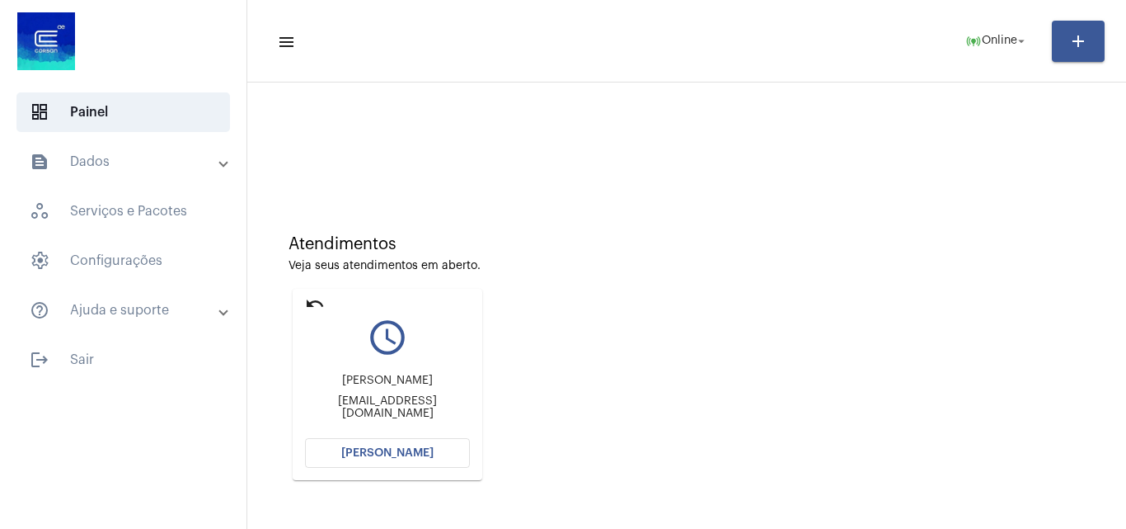
click at [345, 455] on button "[PERSON_NAME]" at bounding box center [387, 453] width 165 height 30
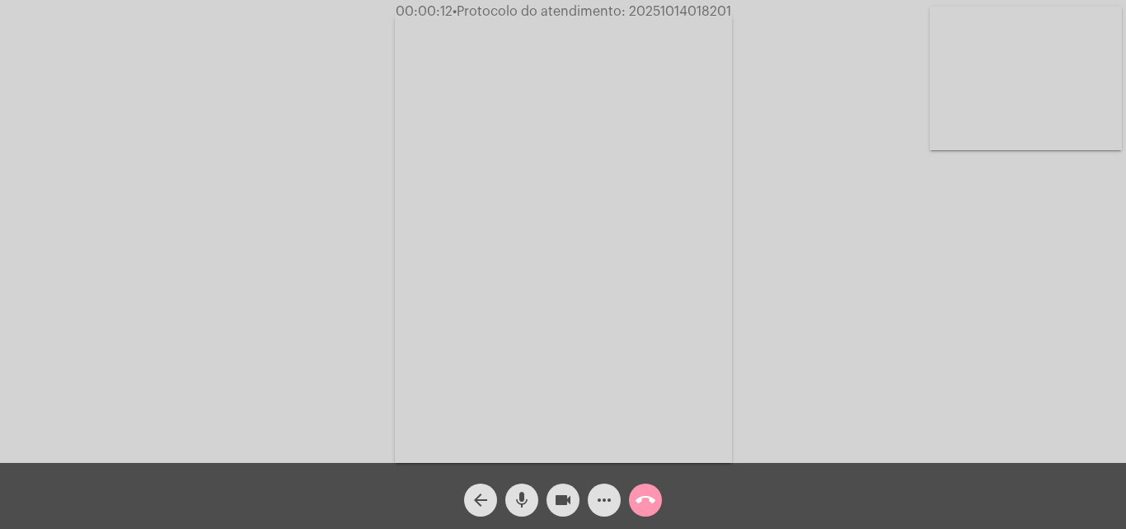
click at [881, 313] on div "Acessando Câmera e Microfone..." at bounding box center [563, 235] width 1123 height 463
click at [528, 496] on mat-icon "mic" at bounding box center [522, 500] width 20 height 20
click at [560, 499] on mat-icon "videocam" at bounding box center [563, 500] width 20 height 20
click at [532, 497] on button "mic_off" at bounding box center [521, 499] width 33 height 33
click at [515, 504] on mat-icon "mic" at bounding box center [522, 500] width 20 height 20
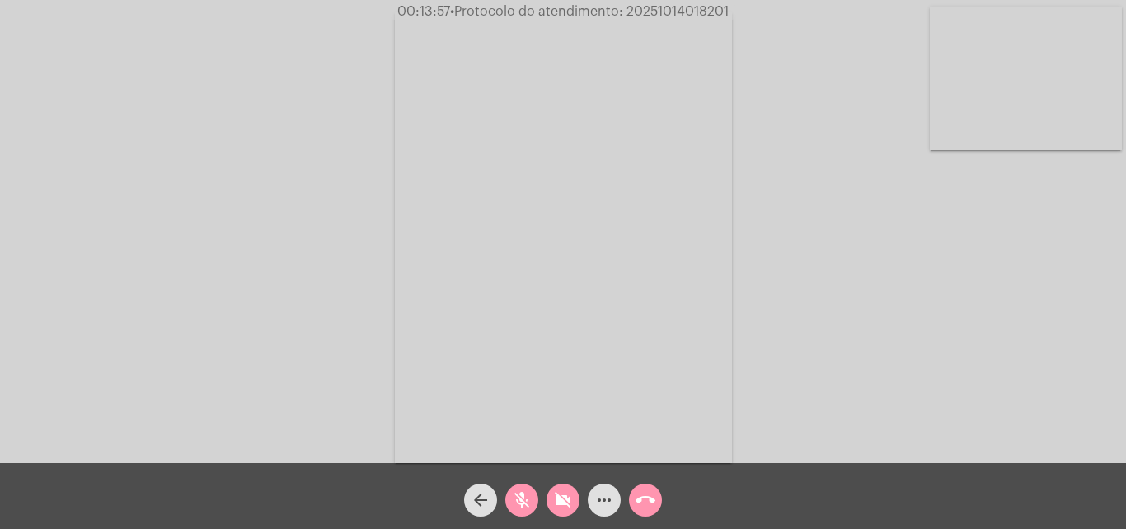
click at [564, 500] on mat-icon "videocam_off" at bounding box center [563, 500] width 20 height 20
click at [523, 498] on mat-icon "mic_off" at bounding box center [522, 500] width 20 height 20
click at [646, 12] on span "• Protocolo do atendimento: 20251014018201" at bounding box center [591, 11] width 279 height 13
copy span "20251014018201"
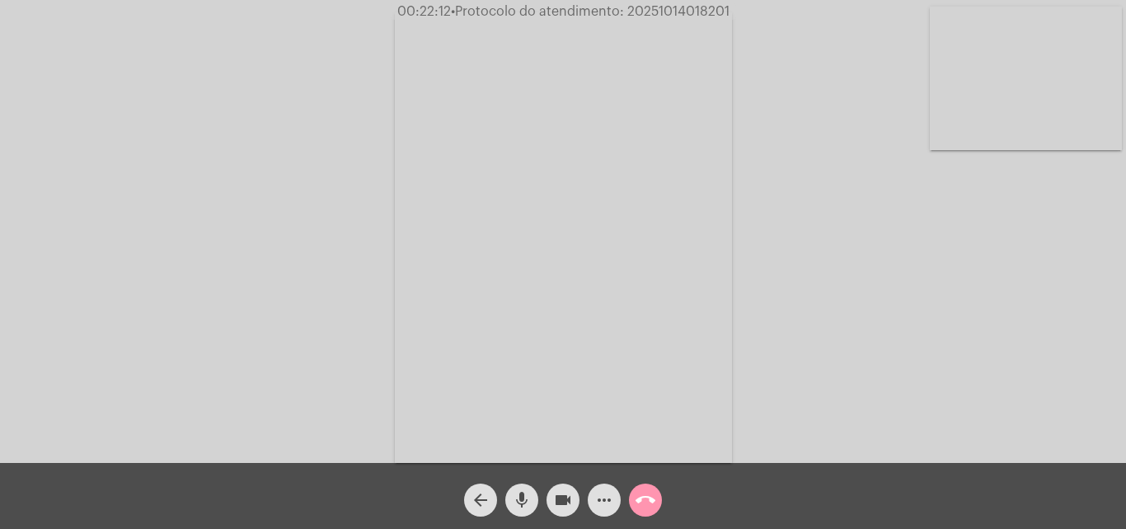
click at [640, 496] on mat-icon "call_end" at bounding box center [646, 500] width 20 height 20
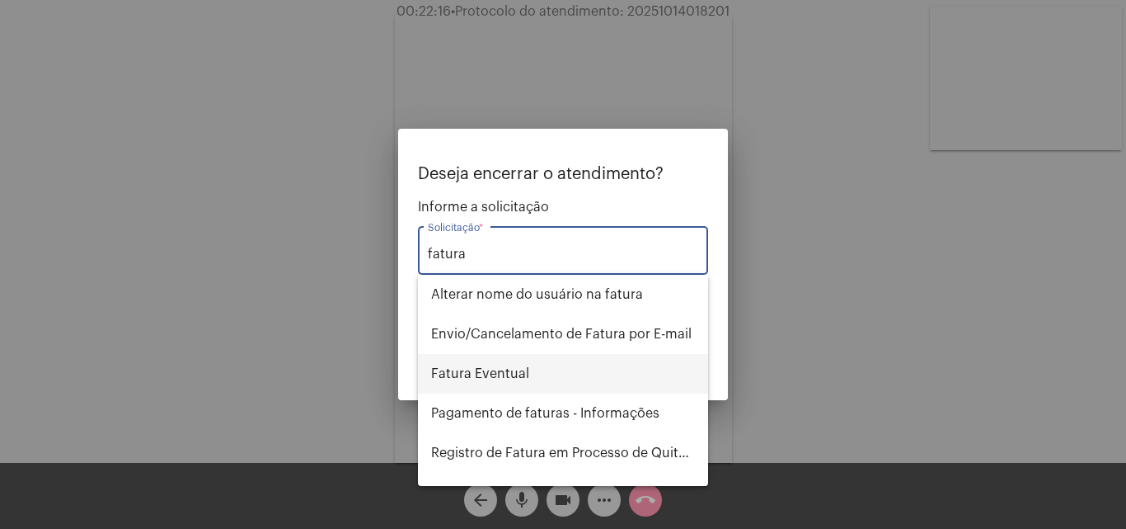
click at [554, 362] on span "Fatura Eventual" at bounding box center [563, 374] width 264 height 40
type input "Fatura Eventual"
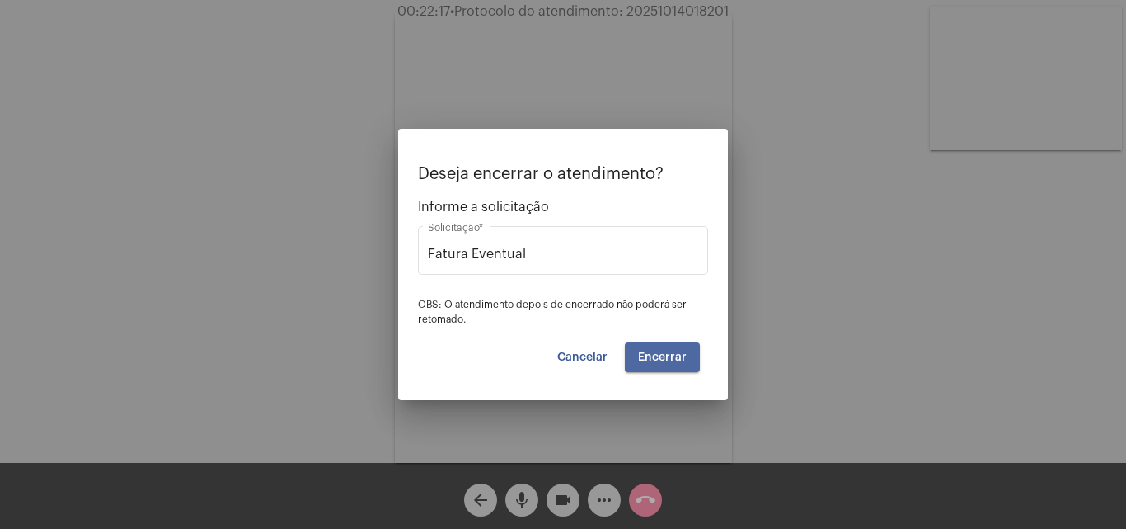
click at [679, 355] on span "Encerrar" at bounding box center [662, 357] width 49 height 12
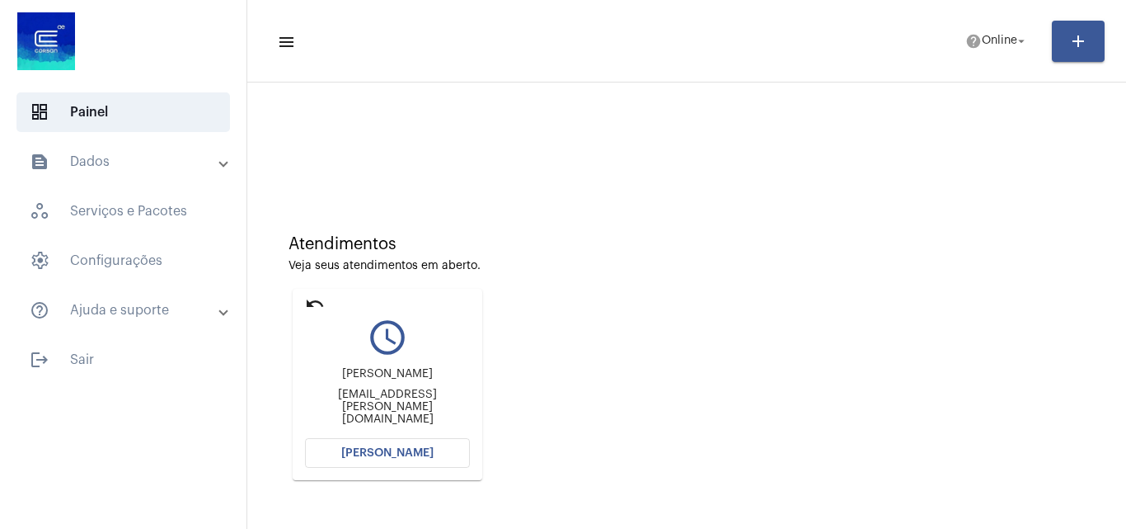
click at [350, 444] on button "[PERSON_NAME]" at bounding box center [387, 453] width 165 height 30
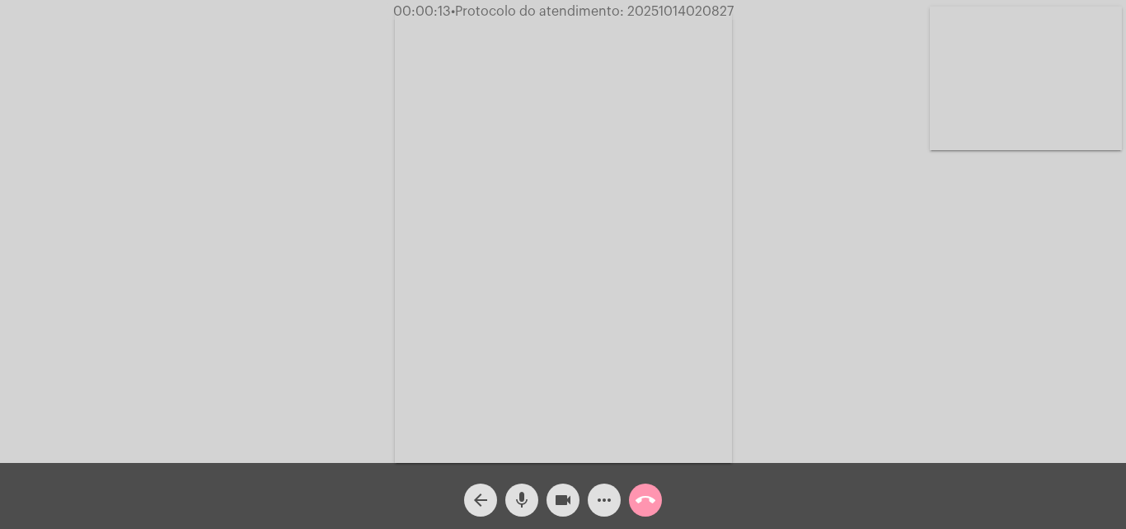
click at [1037, 392] on div "Acessando Câmera e Microfone..." at bounding box center [563, 235] width 1123 height 463
click at [1035, 385] on div "Acessando Câmera e Microfone..." at bounding box center [563, 235] width 1123 height 463
click at [675, 8] on span "• Protocolo do atendimento: 20251014020827" at bounding box center [593, 11] width 283 height 13
copy span "20251014020827"
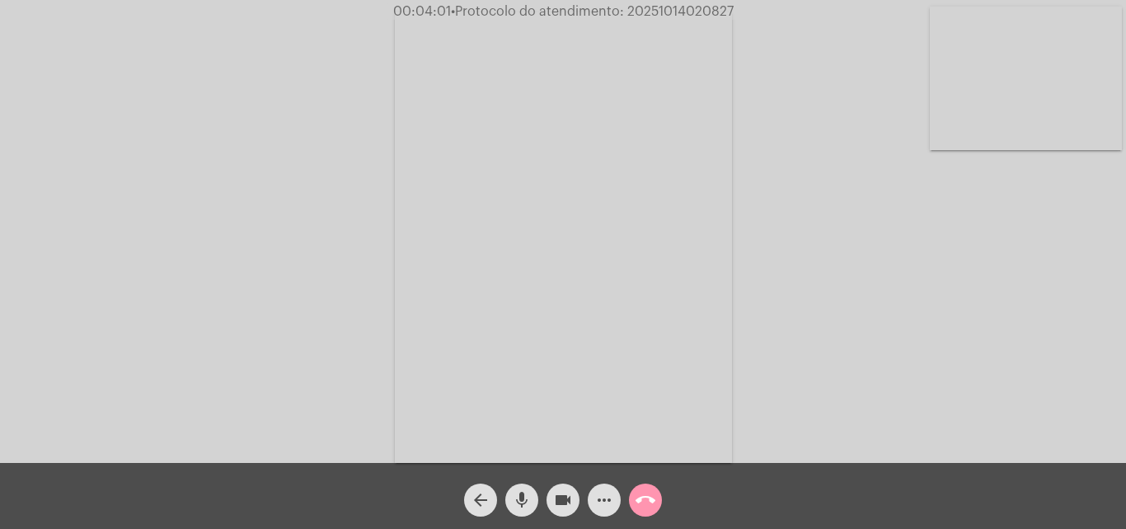
click at [648, 498] on mat-icon "call_end" at bounding box center [646, 500] width 20 height 20
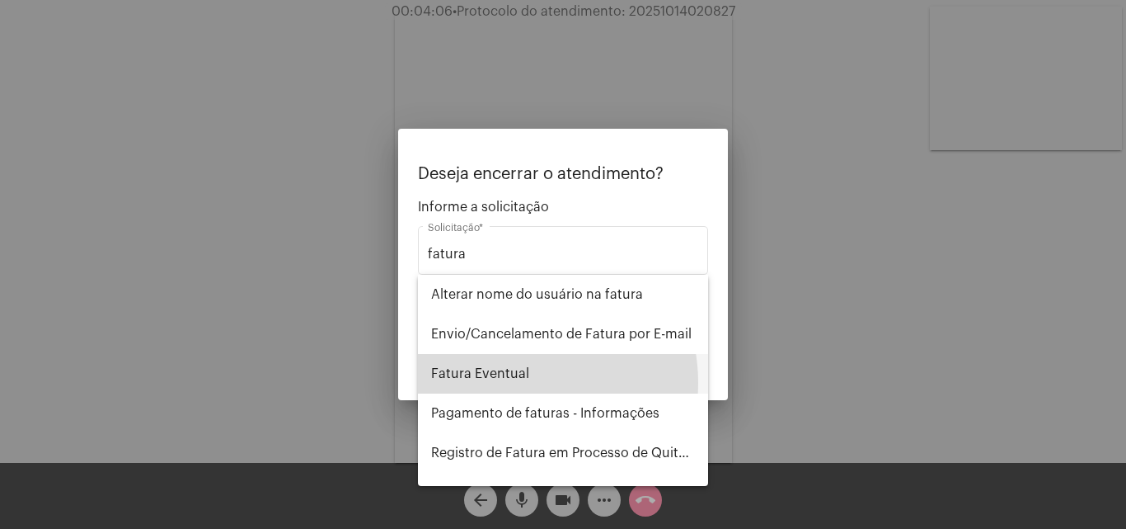
click at [514, 383] on span "Fatura Eventual" at bounding box center [563, 374] width 264 height 40
type input "Fatura Eventual"
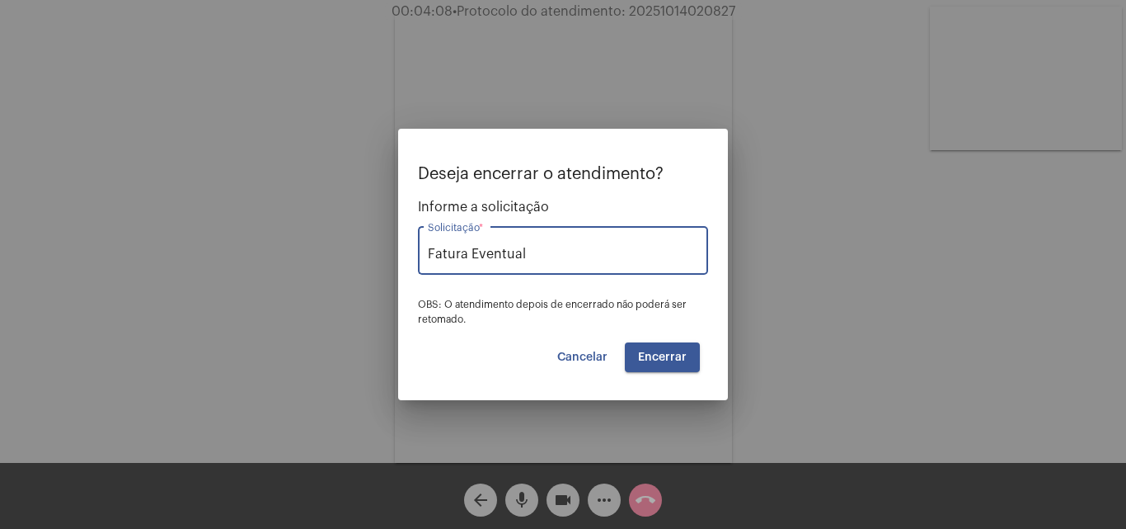
click at [665, 351] on span "Encerrar" at bounding box center [662, 357] width 49 height 12
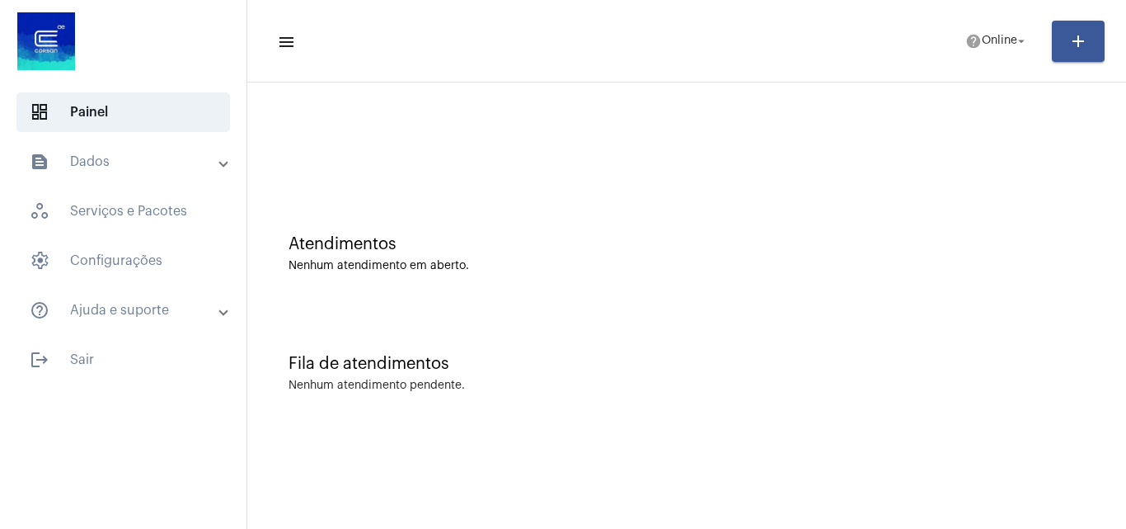
click at [998, 60] on mat-toolbar-row "menu help Online arrow_drop_down add" at bounding box center [686, 41] width 879 height 53
click at [963, 21] on mat-toolbar-row "menu help Online arrow_drop_down add" at bounding box center [686, 41] width 879 height 53
click at [972, 44] on mat-icon "help" at bounding box center [974, 41] width 16 height 16
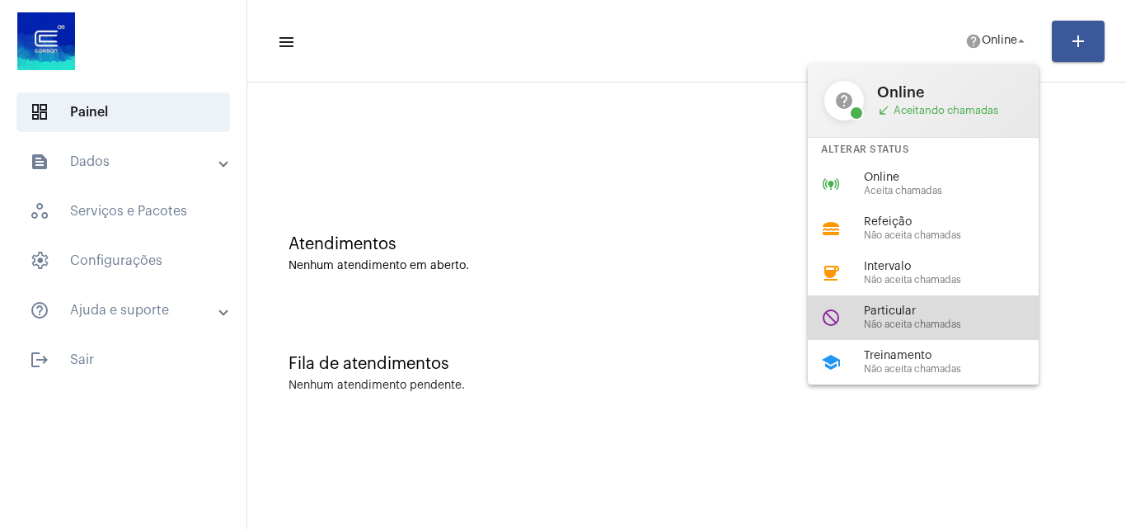
click at [925, 316] on span "Particular" at bounding box center [958, 311] width 188 height 12
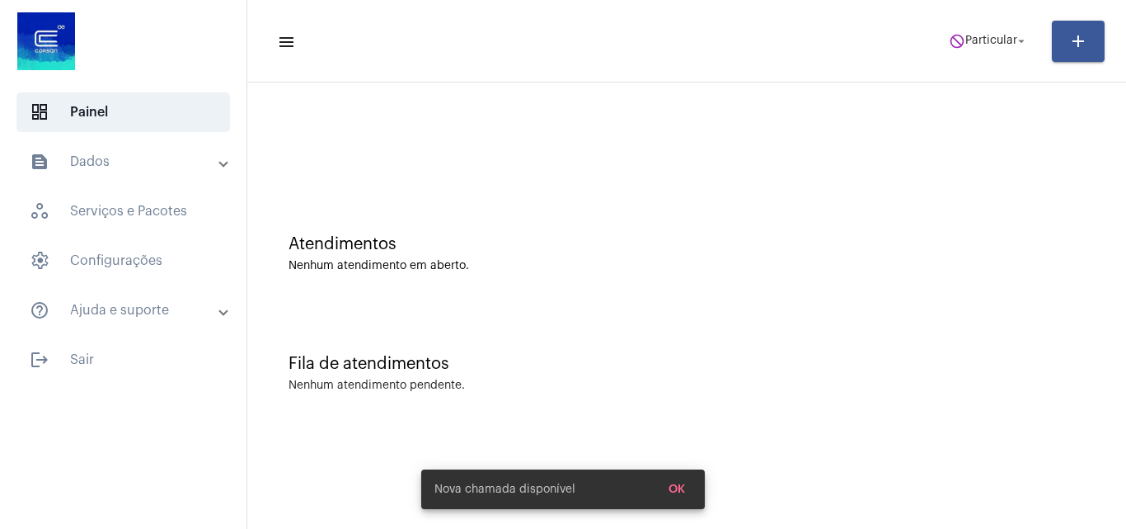
click at [1002, 21] on mat-toolbar-row "menu do_not_disturb Particular arrow_drop_down add" at bounding box center [686, 41] width 879 height 53
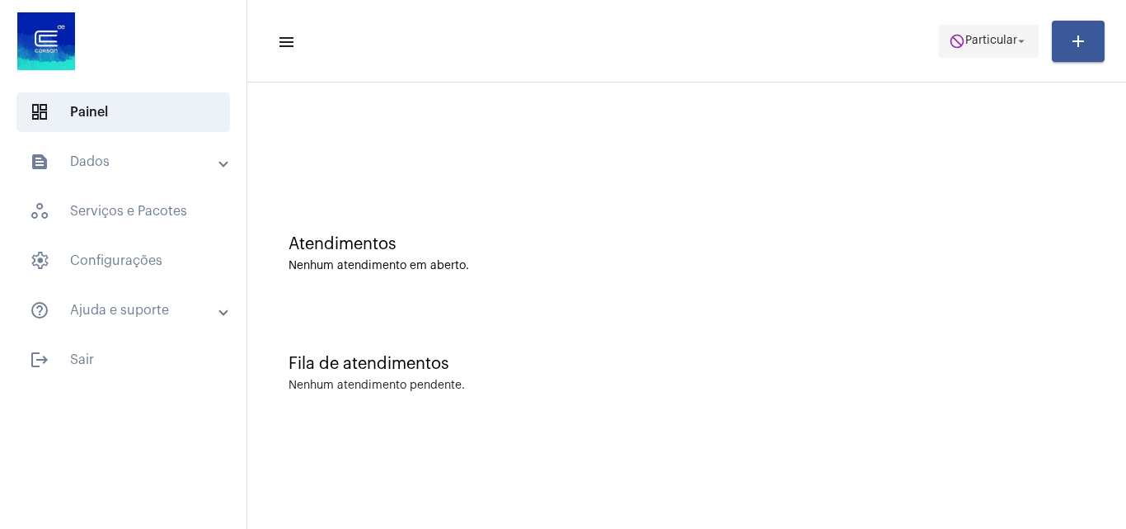
click at [993, 25] on button "do_not_disturb Particular arrow_drop_down" at bounding box center [989, 41] width 100 height 33
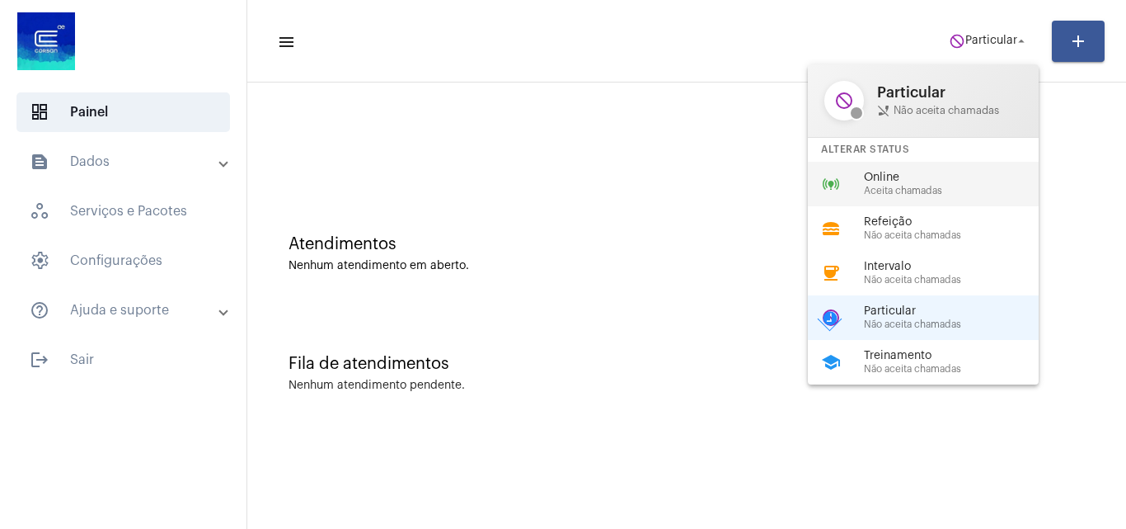
click at [922, 191] on span "Aceita chamadas" at bounding box center [958, 191] width 188 height 11
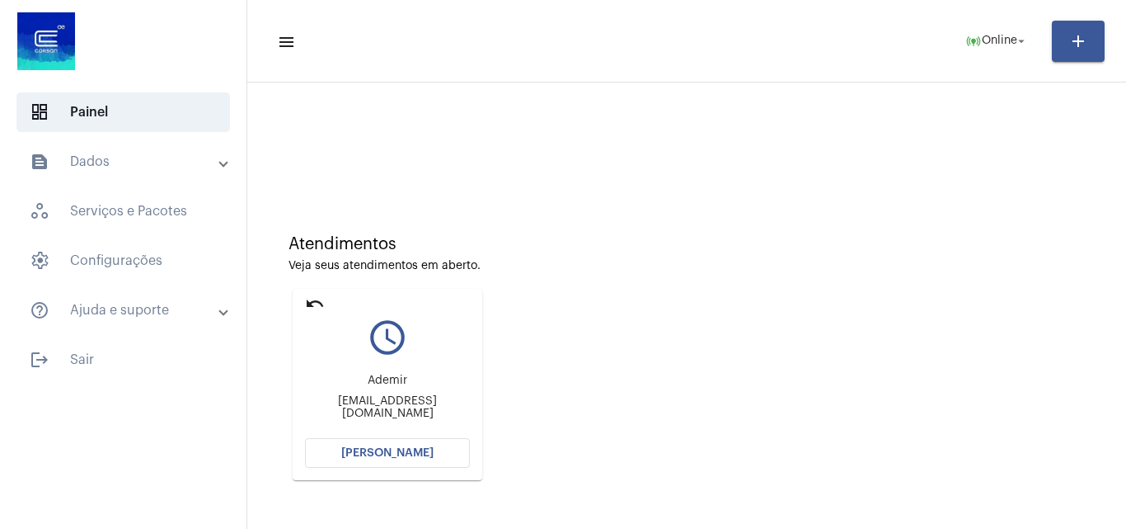
click at [306, 303] on mat-icon "undo" at bounding box center [315, 304] width 20 height 20
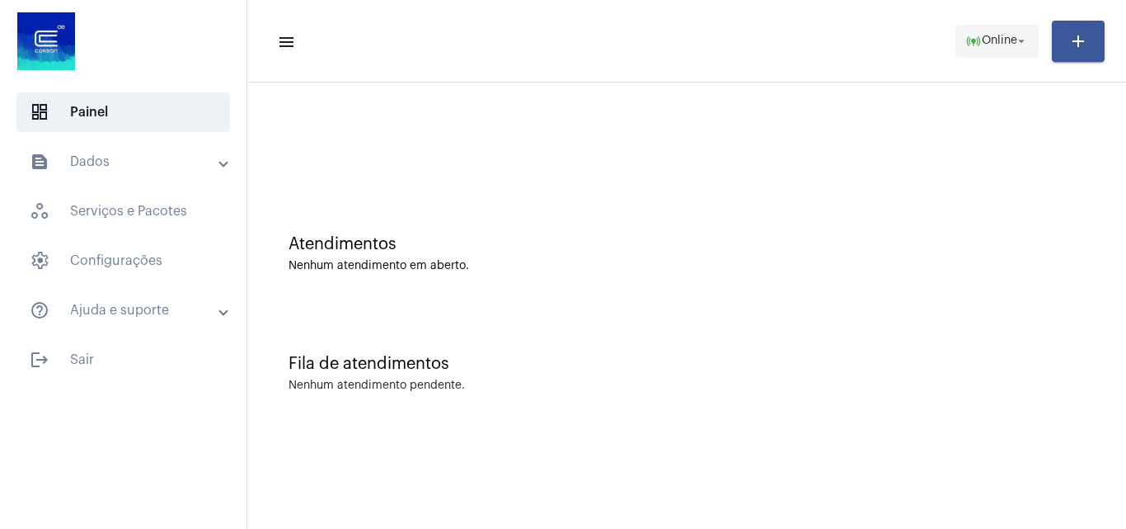
click at [977, 33] on span "online_prediction Online arrow_drop_down" at bounding box center [997, 41] width 63 height 30
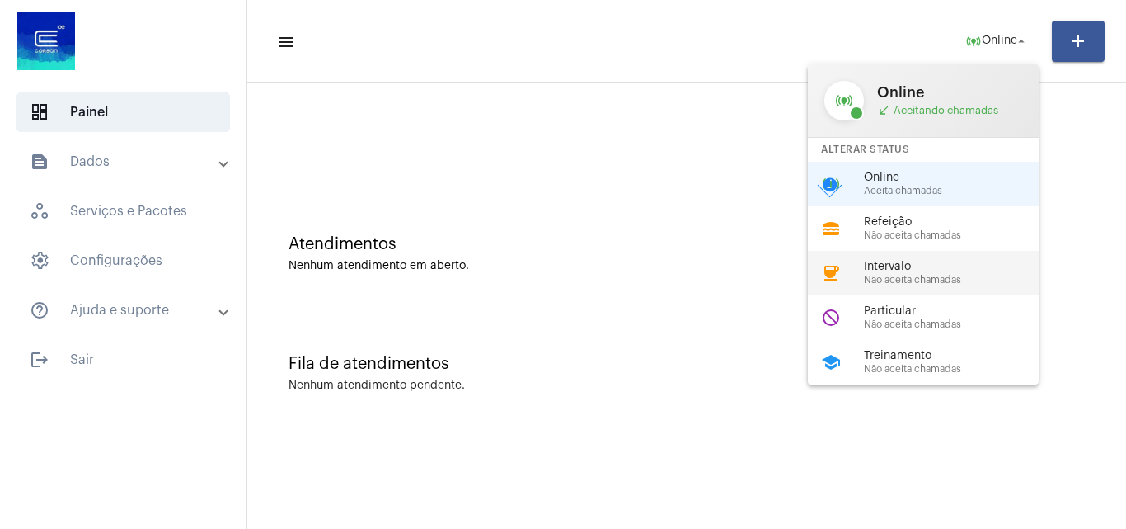
click at [885, 266] on span "Intervalo" at bounding box center [958, 267] width 188 height 12
